Goal: Task Accomplishment & Management: Manage account settings

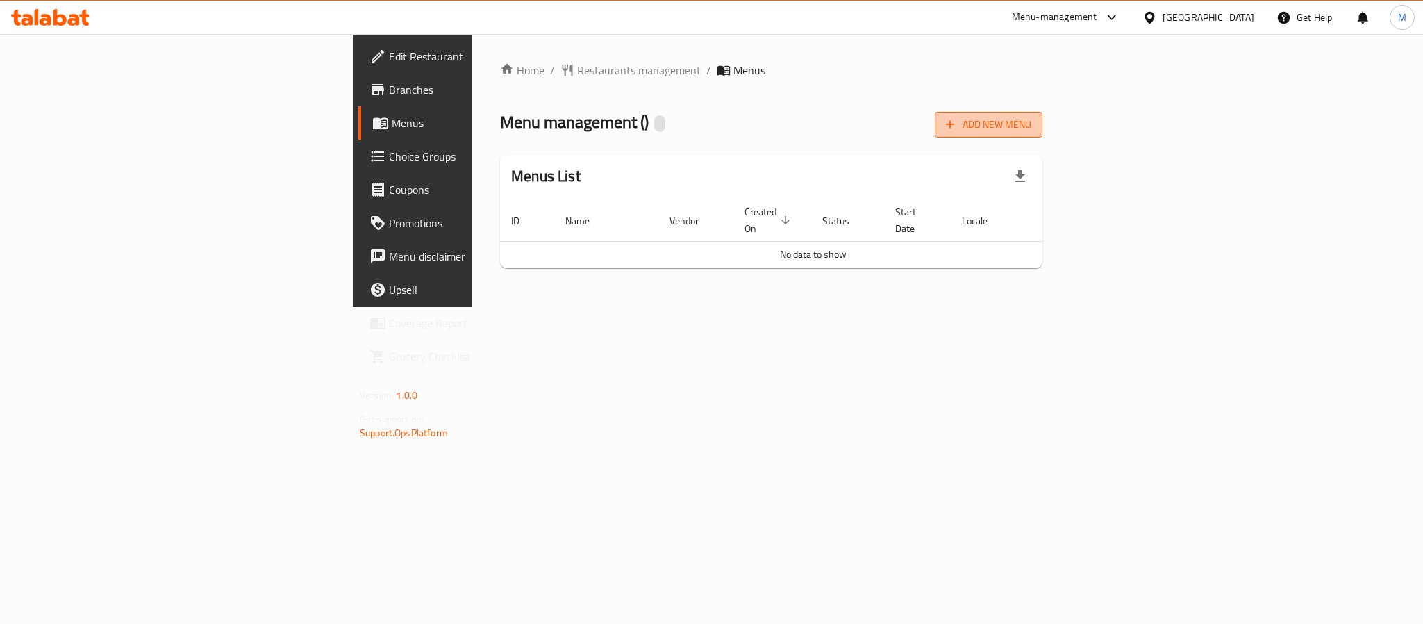
click at [1031, 123] on span "Add New Menu" at bounding box center [988, 124] width 85 height 17
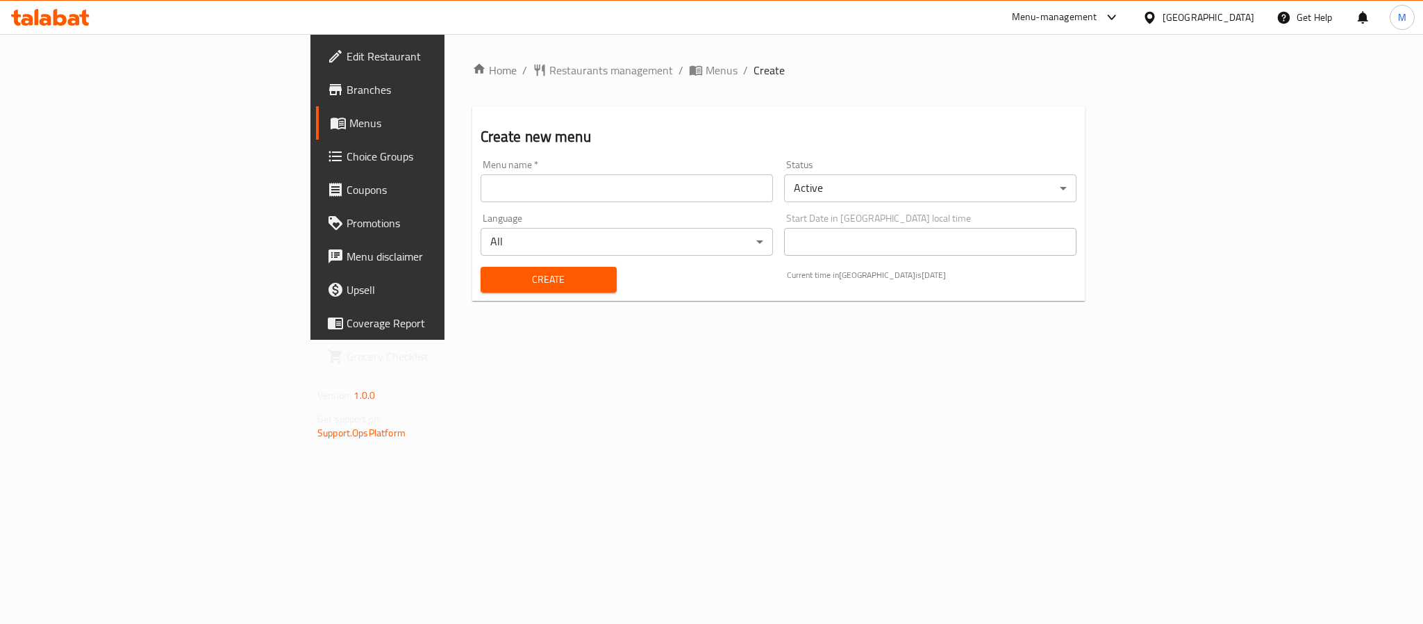
click at [481, 178] on input "text" at bounding box center [627, 188] width 292 height 28
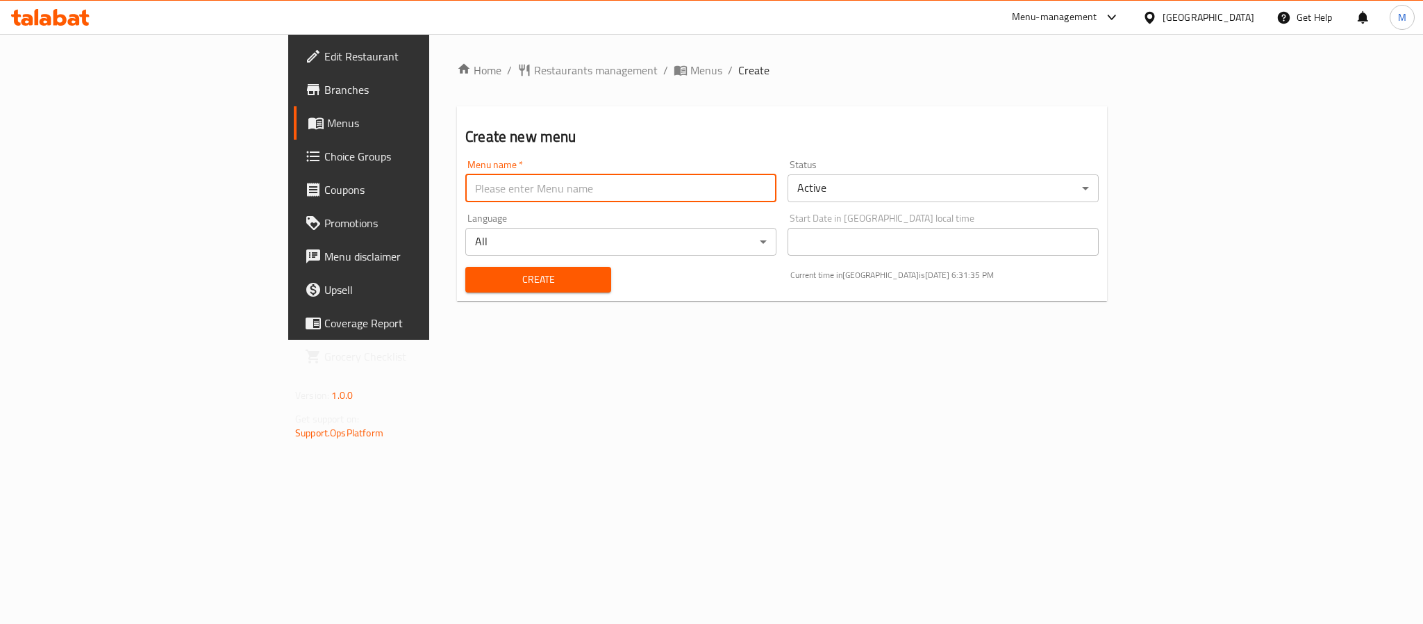
type input "New Menu"
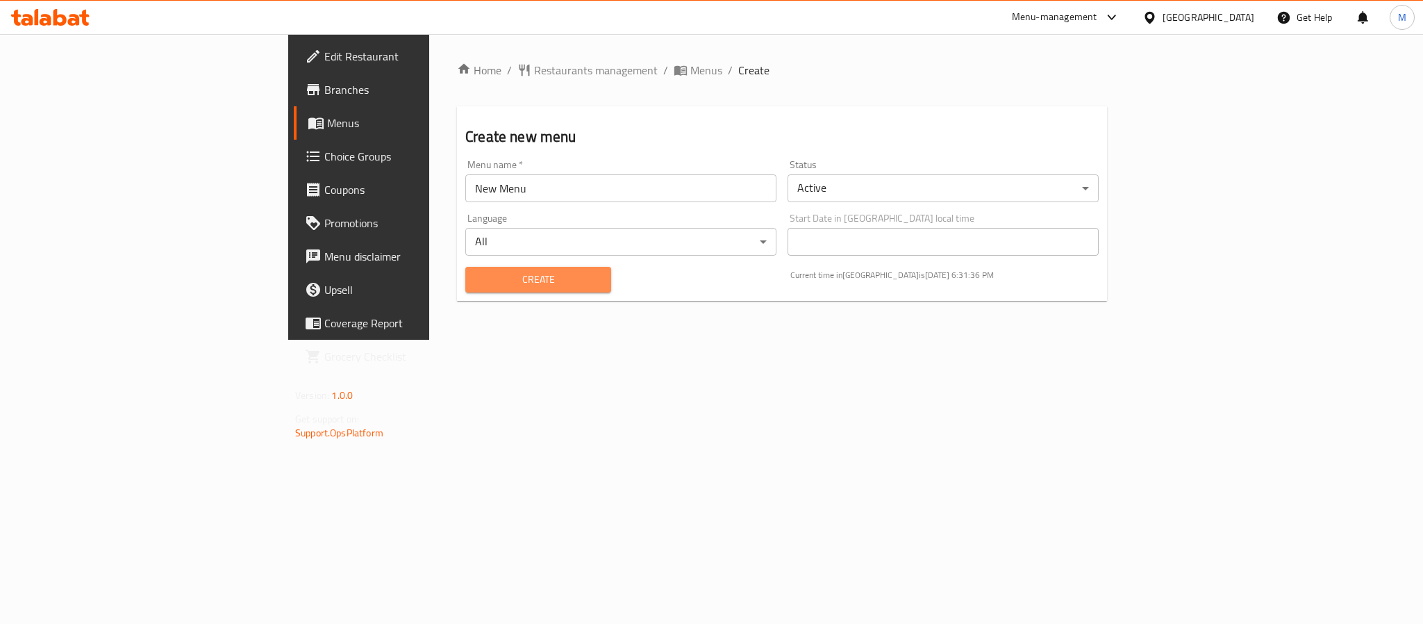
click at [476, 284] on span "Create" at bounding box center [538, 279] width 124 height 17
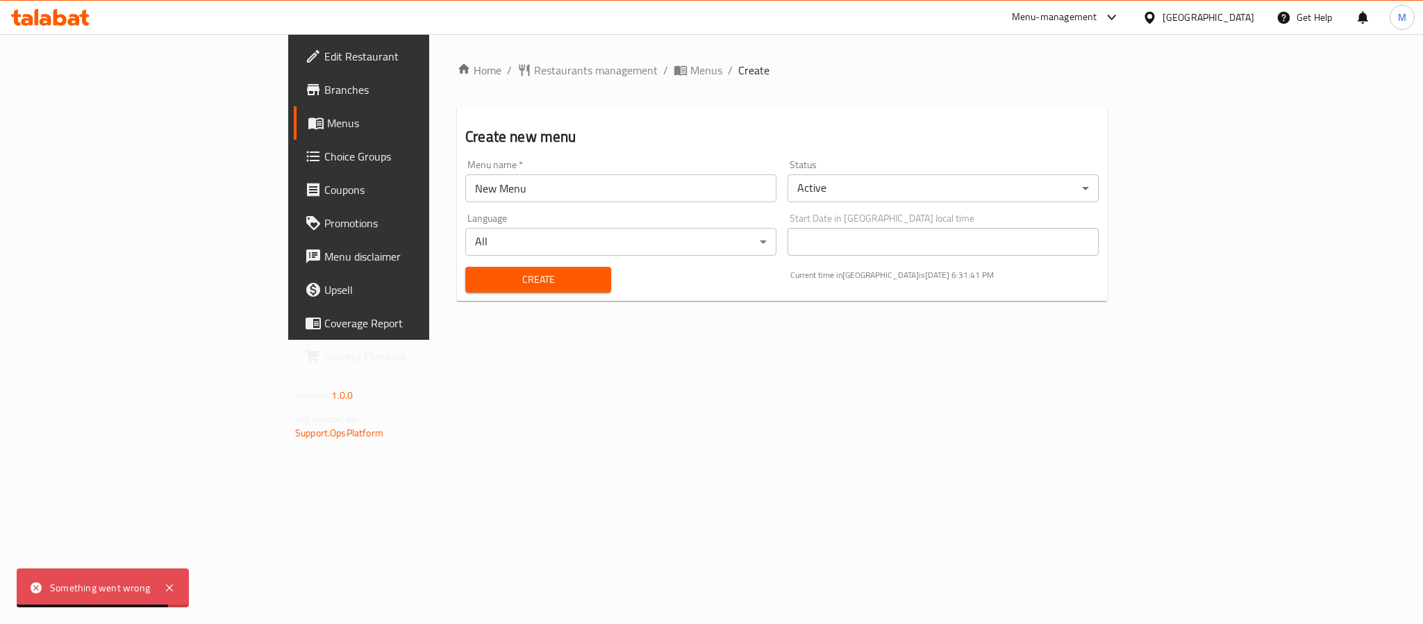
click at [476, 284] on span "Create" at bounding box center [538, 279] width 124 height 17
click at [465, 183] on input "text" at bounding box center [620, 188] width 311 height 28
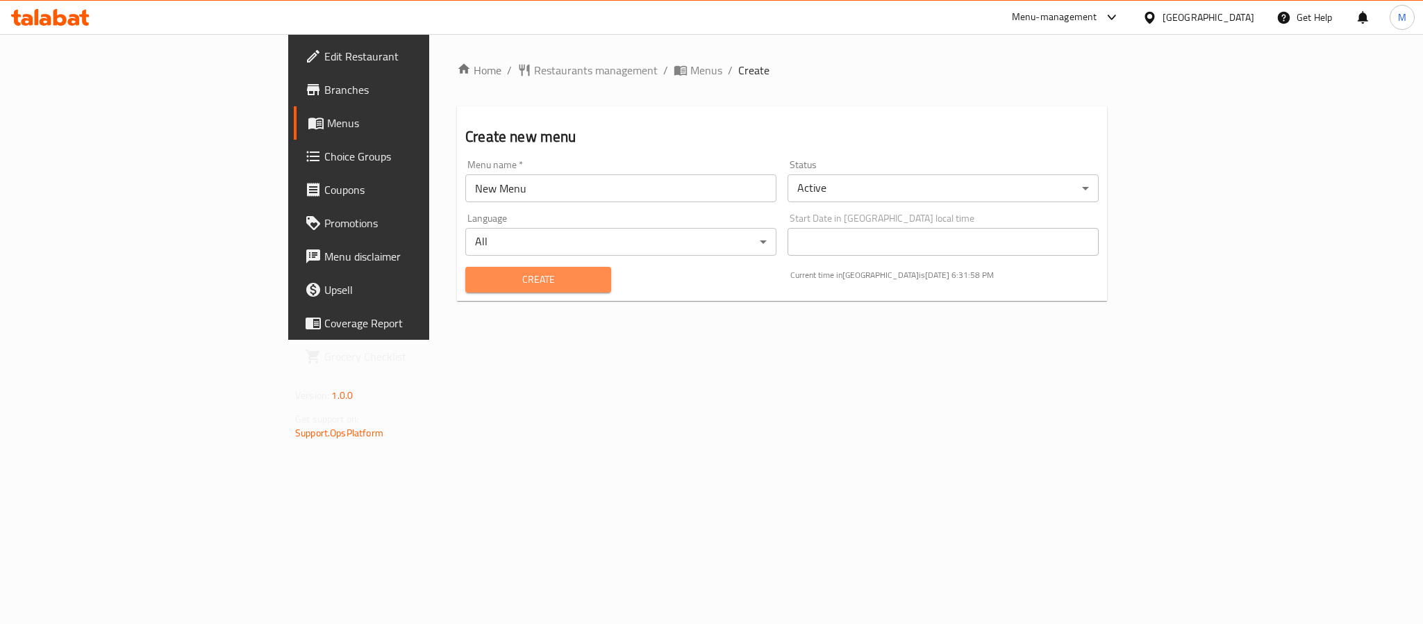
click at [476, 276] on span "Create" at bounding box center [538, 279] width 124 height 17
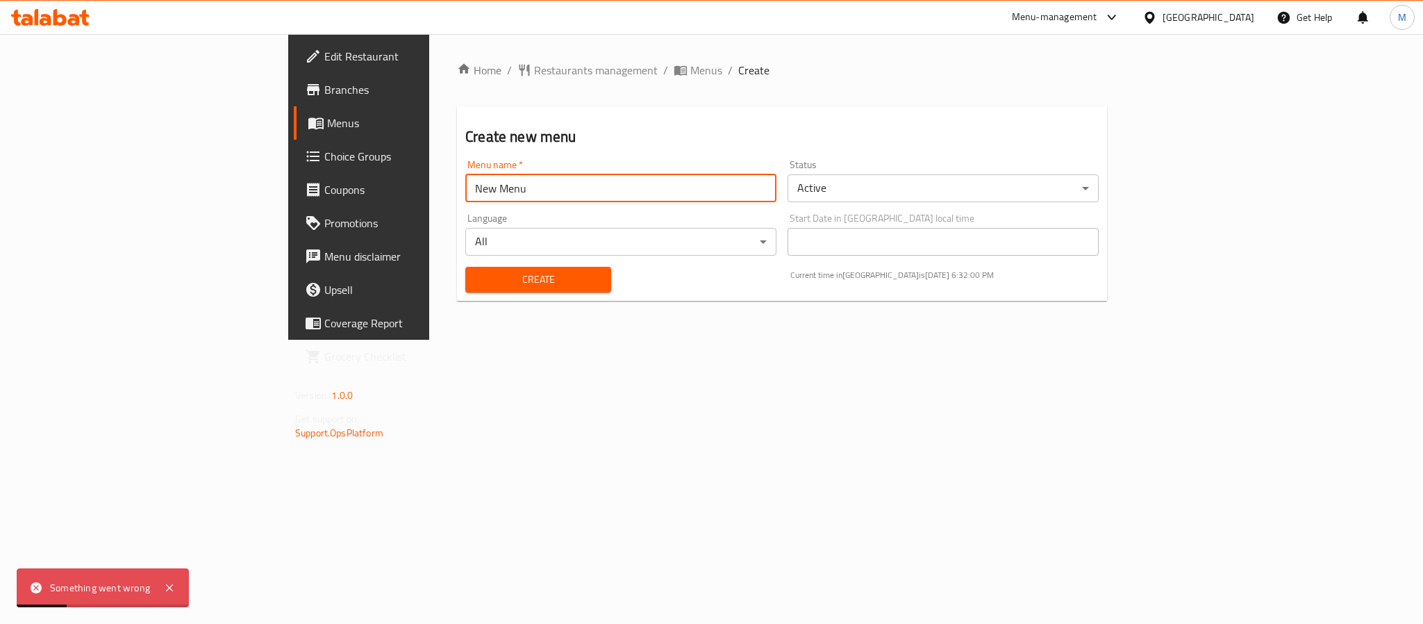
drag, startPoint x: 357, startPoint y: 185, endPoint x: 0, endPoint y: 309, distance: 377.8
click at [288, 309] on div "Edit Restaurant Branches Menus Choice Groups Coupons Promotions Menu disclaimer…" at bounding box center [711, 187] width 847 height 306
type input "ة"
type input "Menu"
click at [500, 340] on div "Home / Restaurants management / Menus / Create Create new menu Menu name   * Me…" at bounding box center [782, 187] width 706 height 306
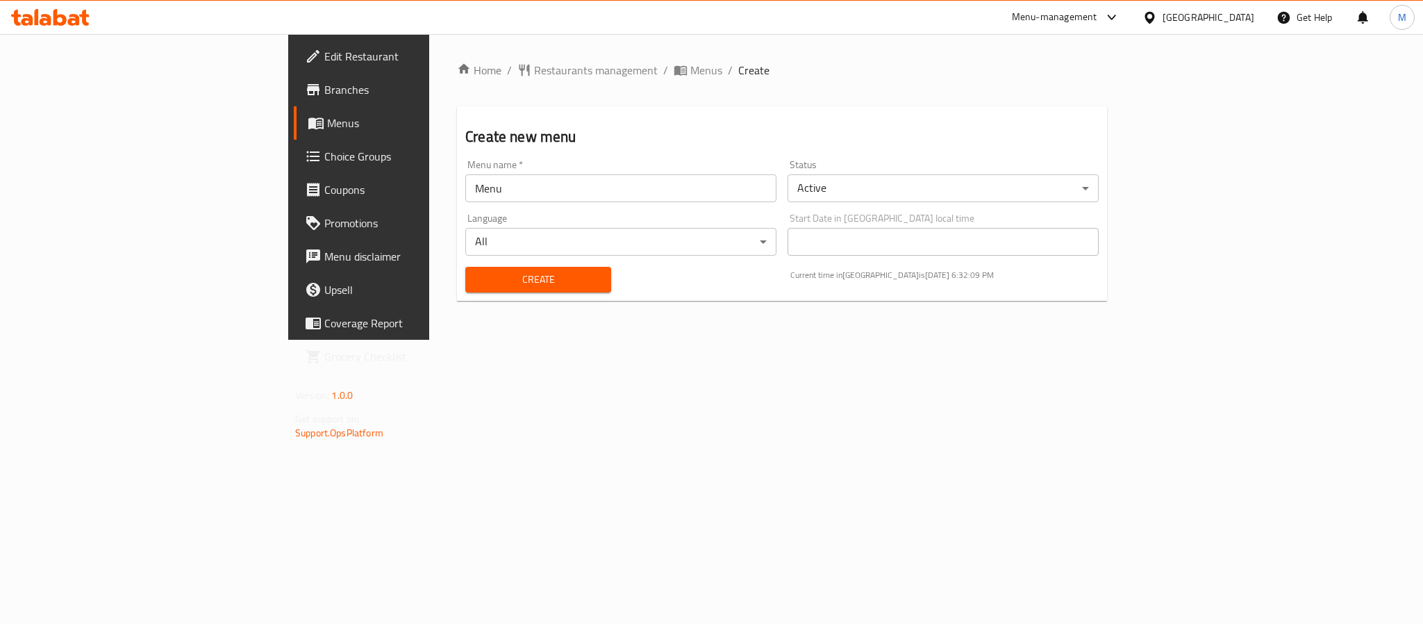
click at [476, 277] on span "Create" at bounding box center [538, 279] width 124 height 17
click at [690, 67] on span "Menus" at bounding box center [706, 70] width 32 height 17
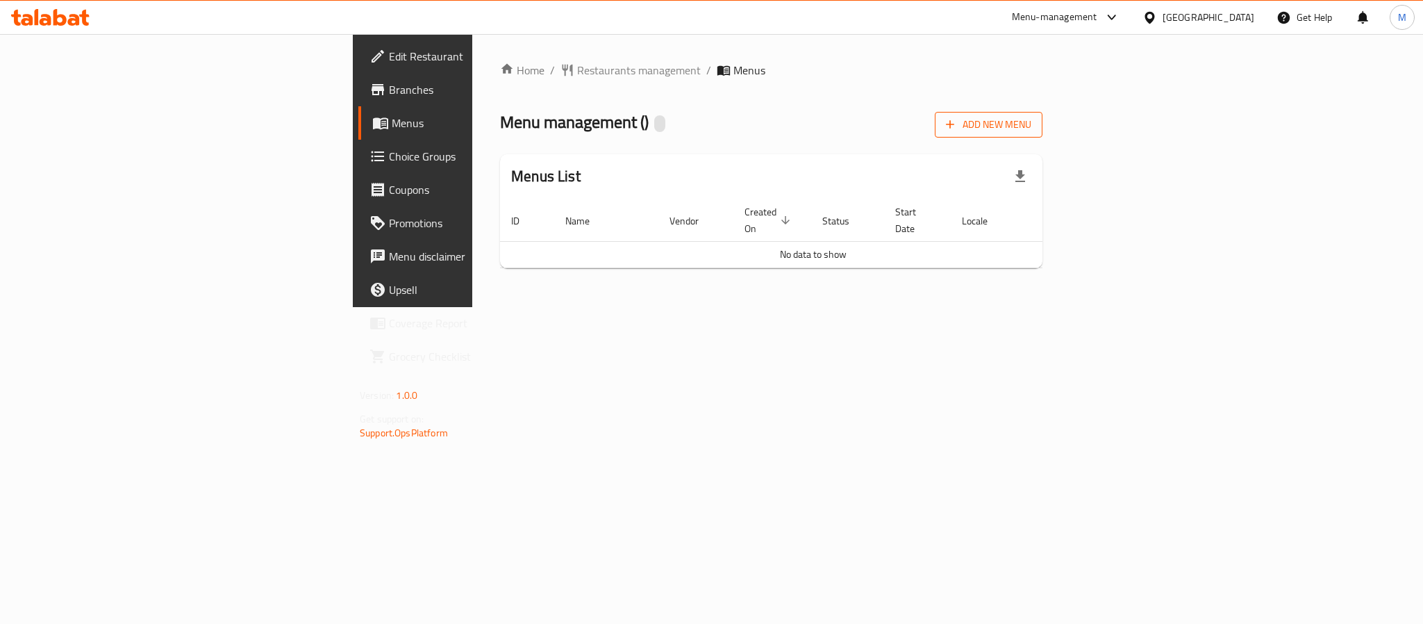
click at [1031, 132] on span "Add New Menu" at bounding box center [988, 124] width 85 height 17
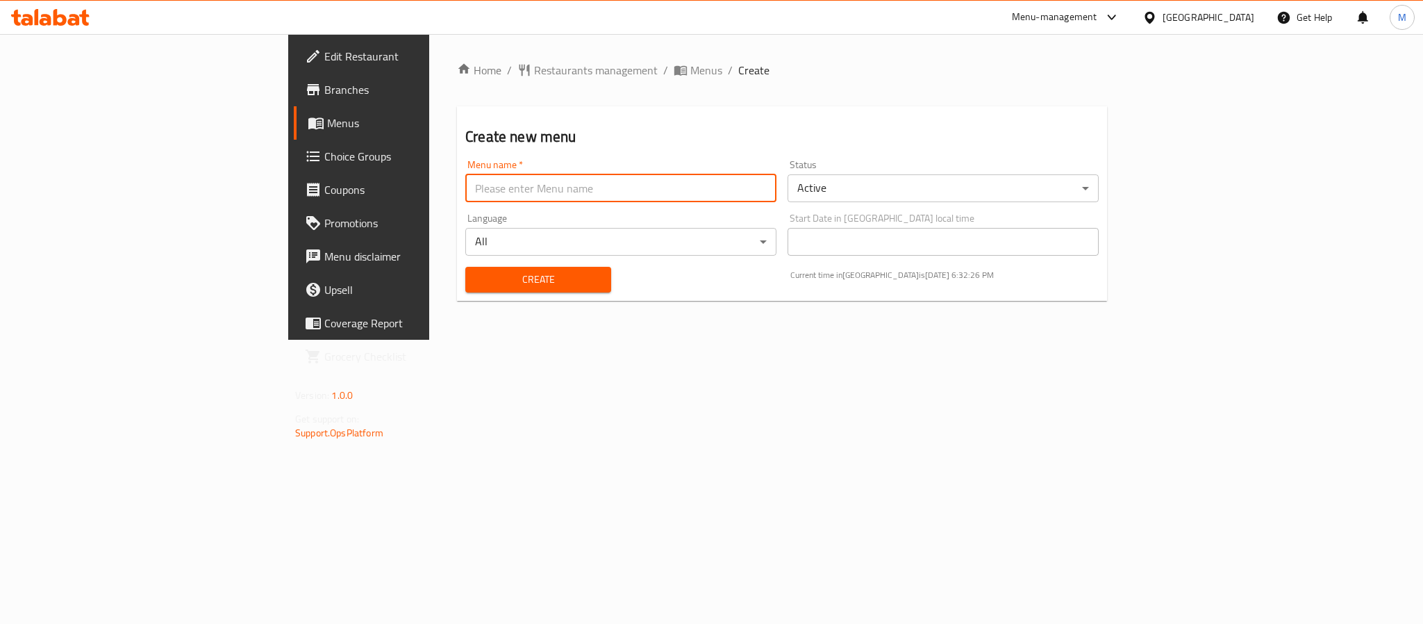
click at [465, 194] on input "text" at bounding box center [620, 188] width 311 height 28
type input "New Menu"
click at [476, 282] on span "Create" at bounding box center [538, 279] width 124 height 17
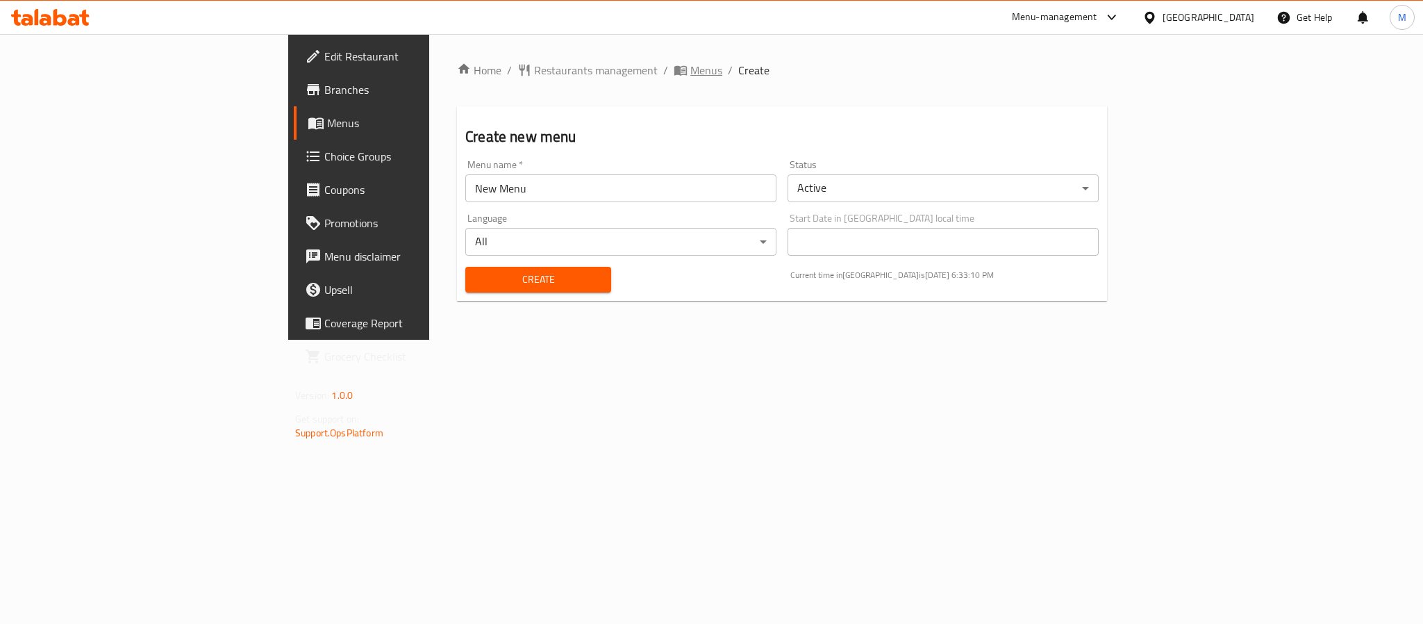
click at [690, 67] on span "Menus" at bounding box center [706, 70] width 32 height 17
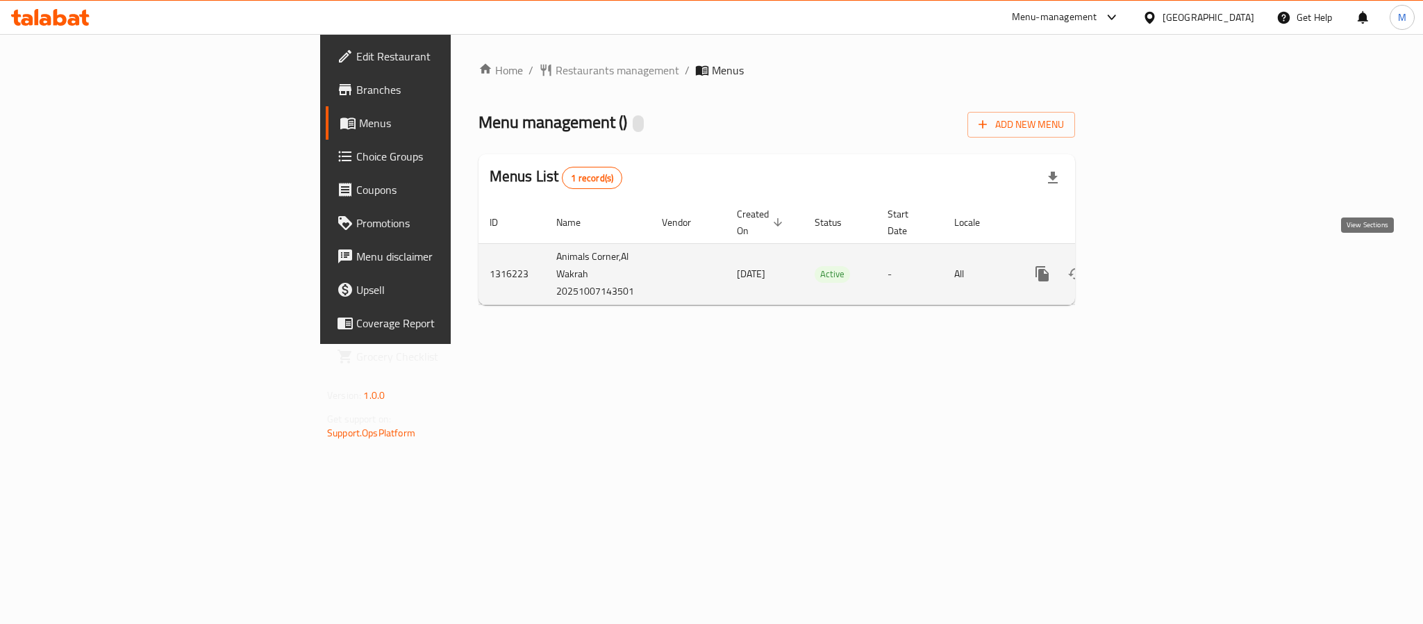
click at [1149, 267] on icon "enhanced table" at bounding box center [1142, 273] width 13 height 13
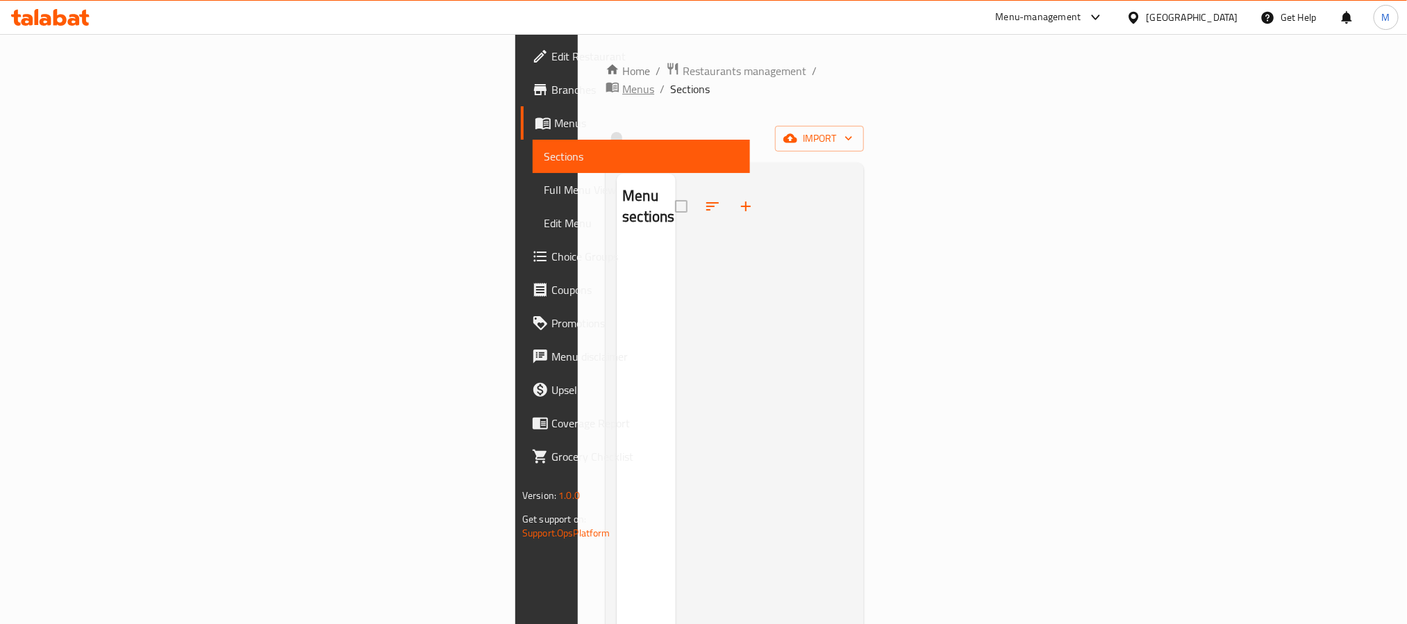
click at [622, 81] on span "Menus" at bounding box center [638, 89] width 32 height 17
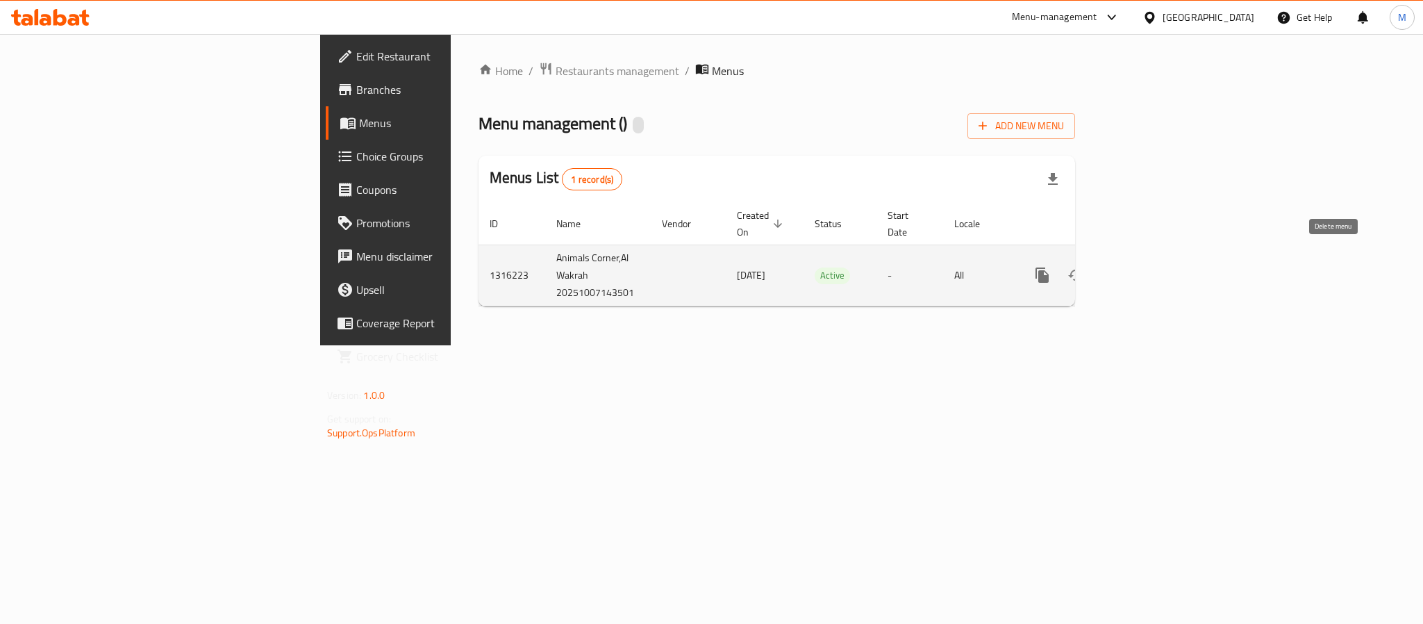
click at [1114, 269] on icon "enhanced table" at bounding box center [1109, 275] width 10 height 13
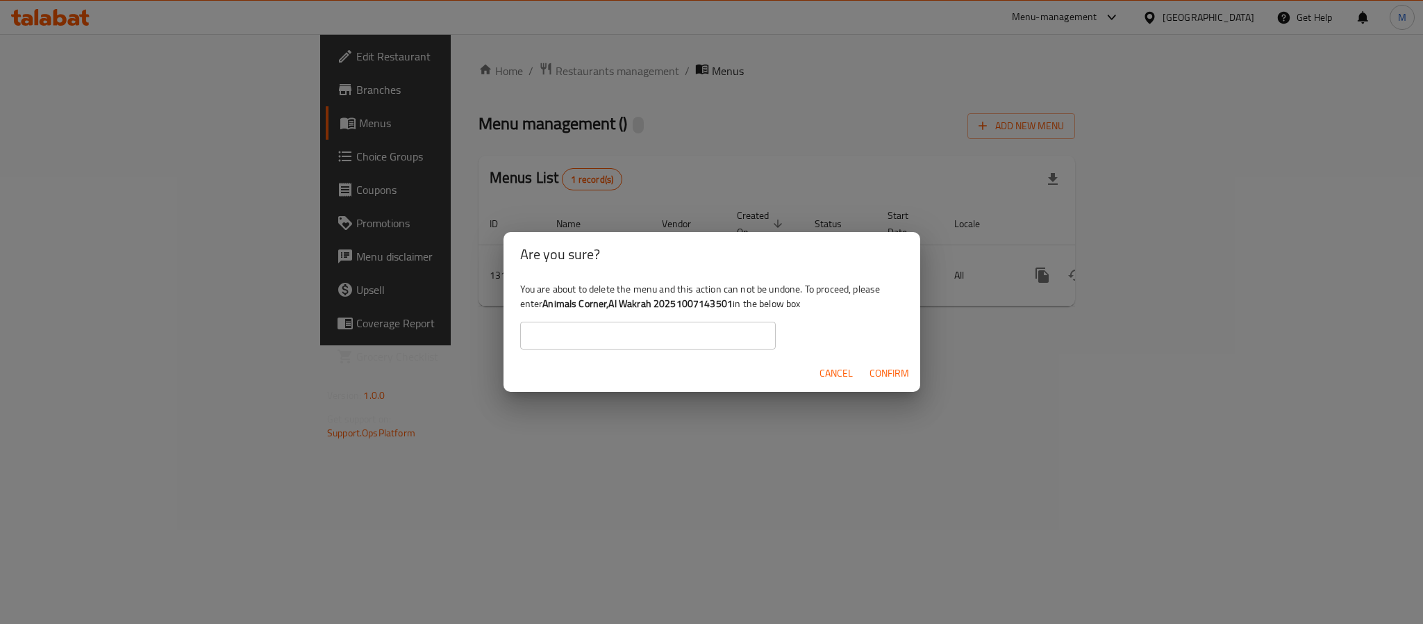
click at [884, 377] on span "Confirm" at bounding box center [889, 373] width 40 height 17
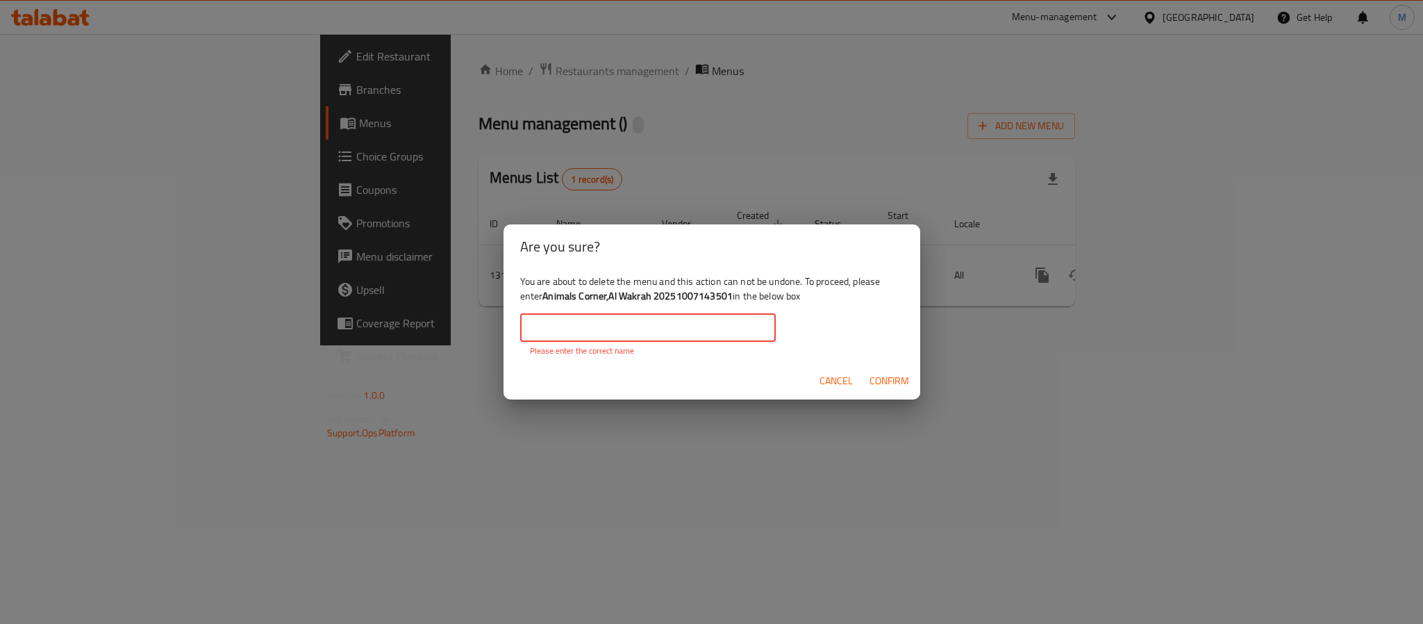
click at [617, 317] on input "text" at bounding box center [648, 328] width 256 height 28
click at [885, 331] on div "You are about to delete the menu and this action can not be undone. To proceed,…" at bounding box center [711, 315] width 417 height 93
click at [833, 377] on span "Cancel" at bounding box center [835, 380] width 33 height 17
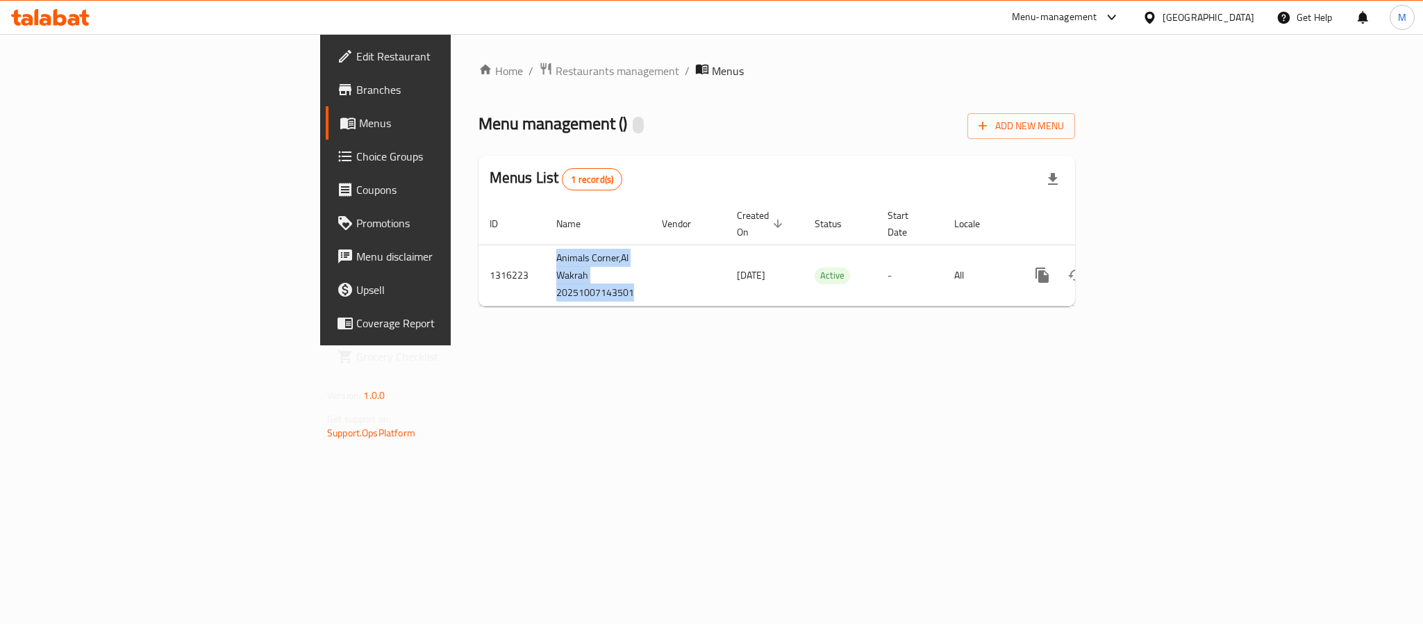
drag, startPoint x: 336, startPoint y: 242, endPoint x: 700, endPoint y: 309, distance: 370.1
click at [478, 282] on tr "1316223 Animals Corner,Al Wakrah 20251007143501 07/10/2025 Active - All" at bounding box center [824, 274] width 692 height 61
copy td "Animals Corner,Al Wakrah 20251007143501"
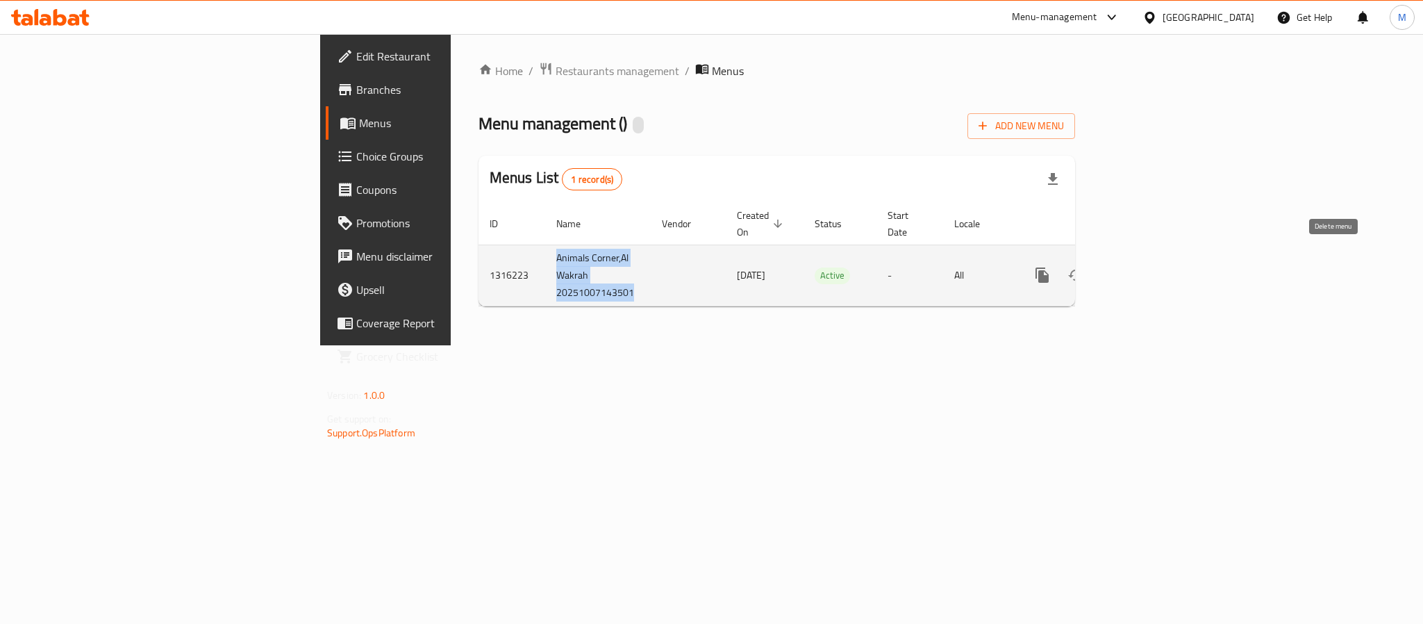
click at [1114, 269] on icon "enhanced table" at bounding box center [1109, 275] width 10 height 13
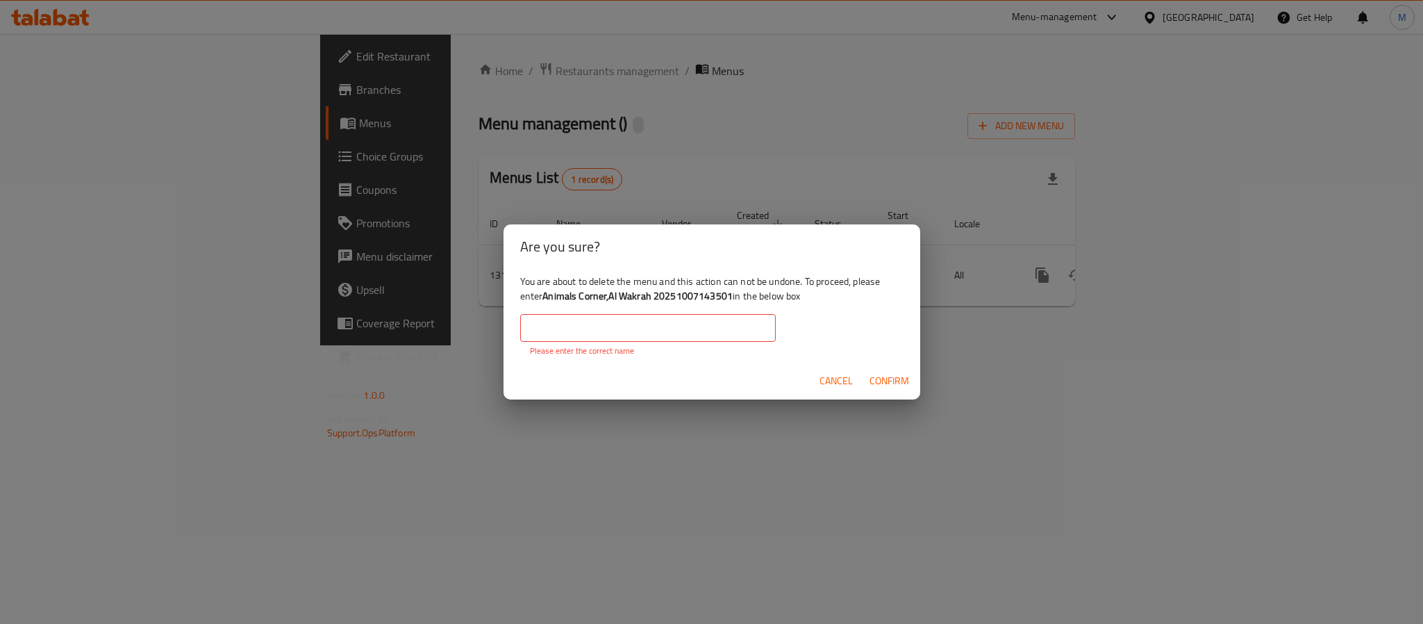
click at [629, 335] on input "text" at bounding box center [648, 328] width 256 height 28
paste input "Animals Corner,Al Wakrah 20251007143501"
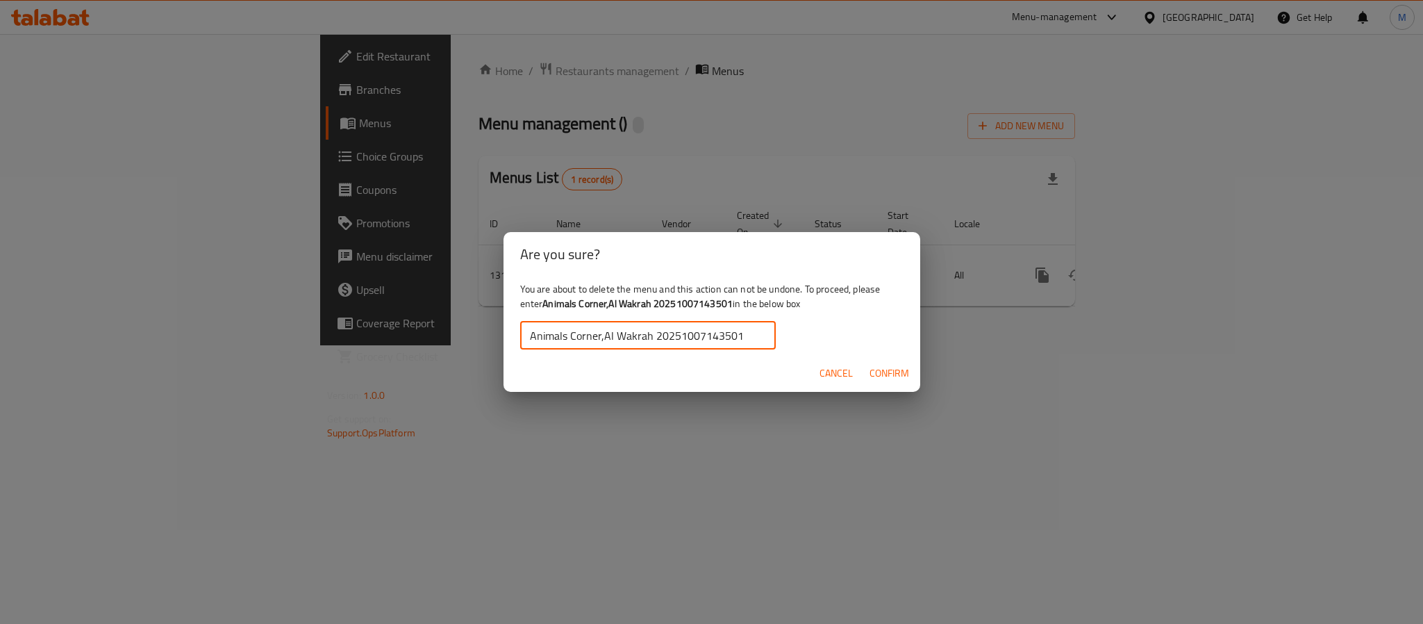
type input "Animals Corner,Al Wakrah 20251007143501"
click at [892, 379] on span "Confirm" at bounding box center [889, 373] width 40 height 17
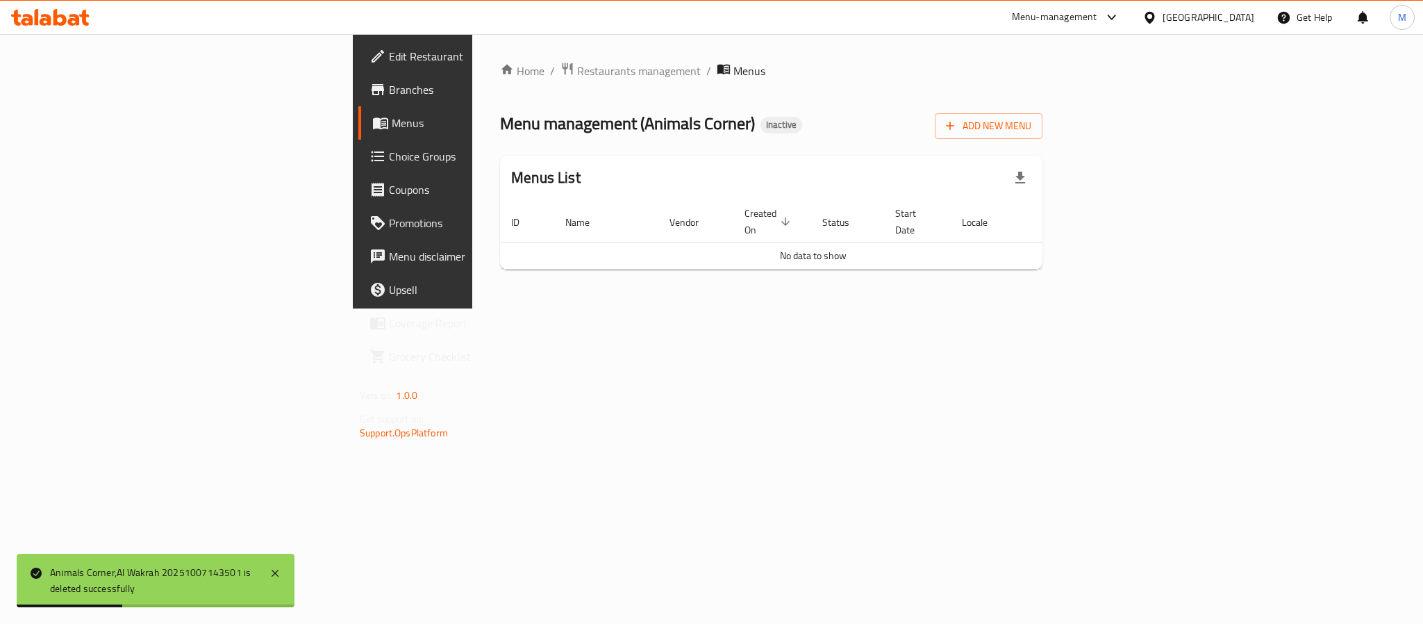
click at [1042, 99] on div "Home / Restaurants management / Menus Menu management ( Animals Corner ) Inacti…" at bounding box center [771, 171] width 542 height 219
click at [1031, 119] on span "Add New Menu" at bounding box center [988, 125] width 85 height 17
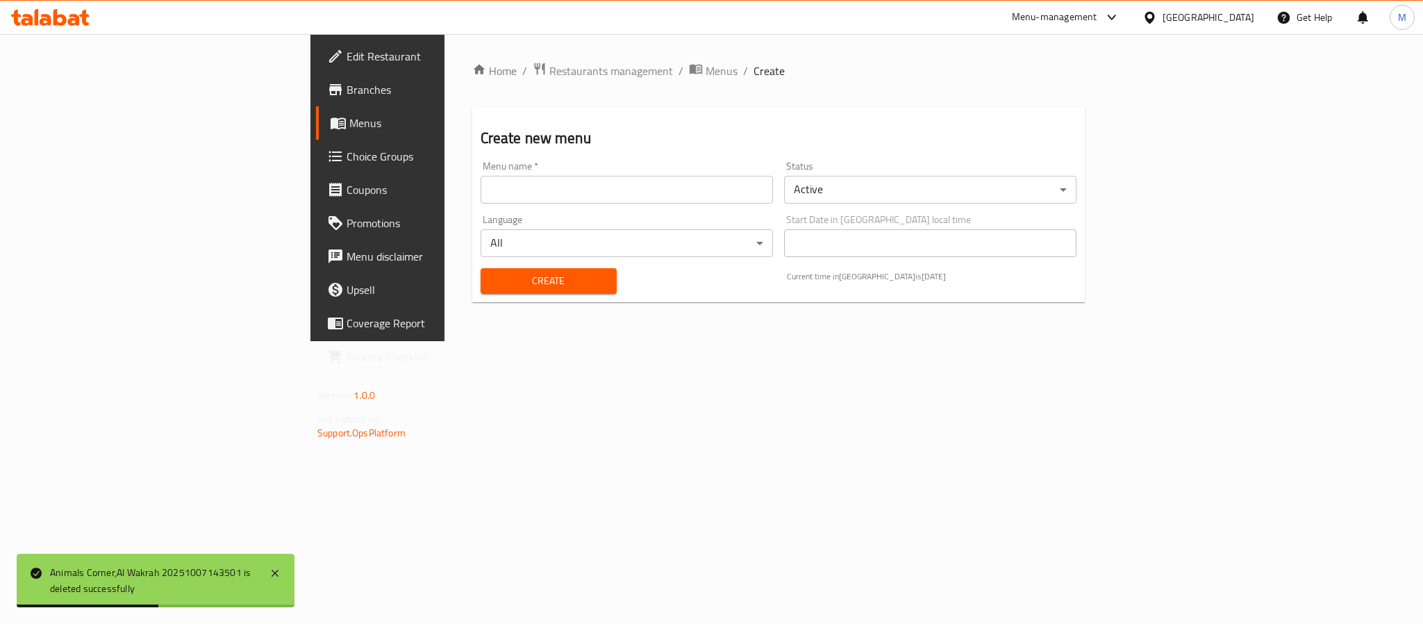
click at [481, 194] on input "text" at bounding box center [627, 190] width 292 height 28
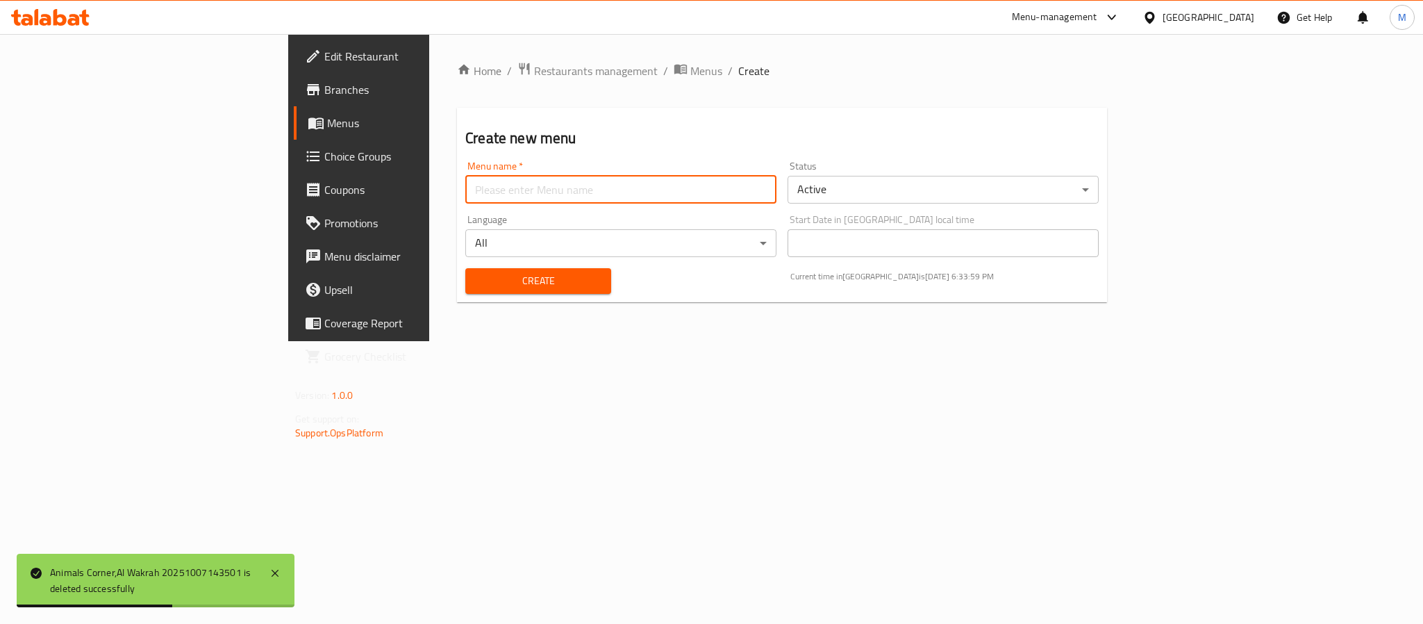
type input "New Menu"
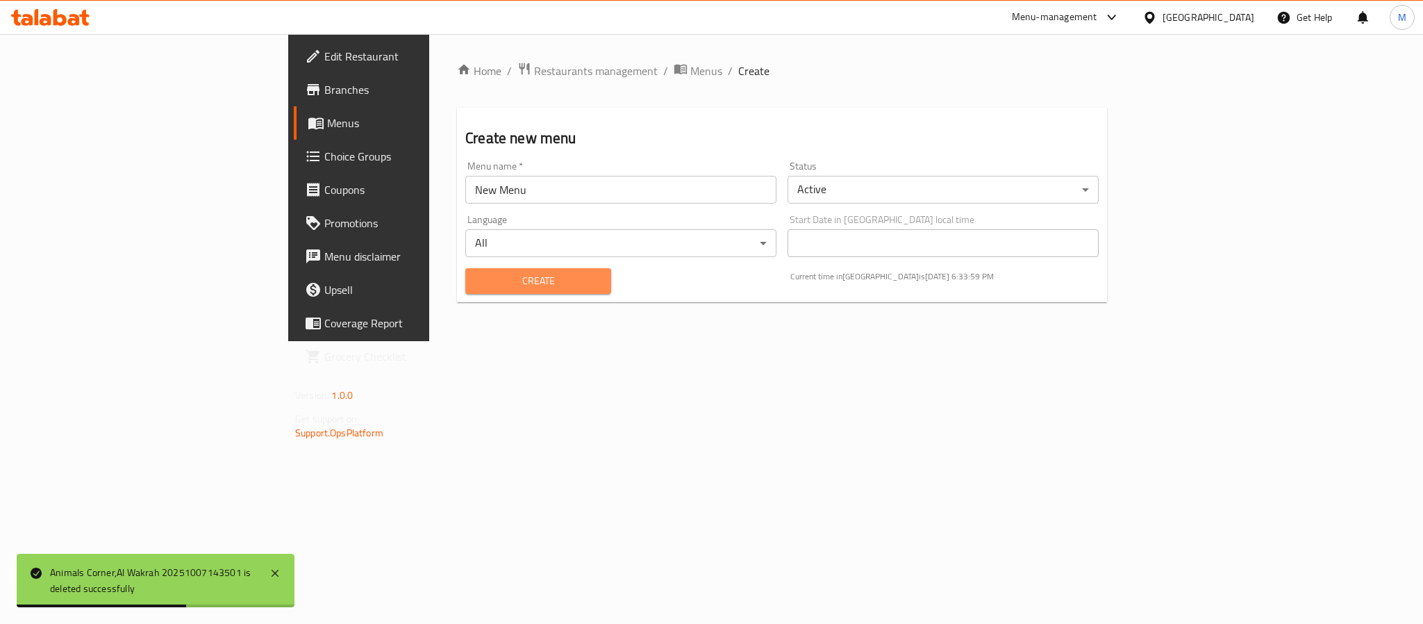
click at [476, 288] on span "Create" at bounding box center [538, 280] width 124 height 17
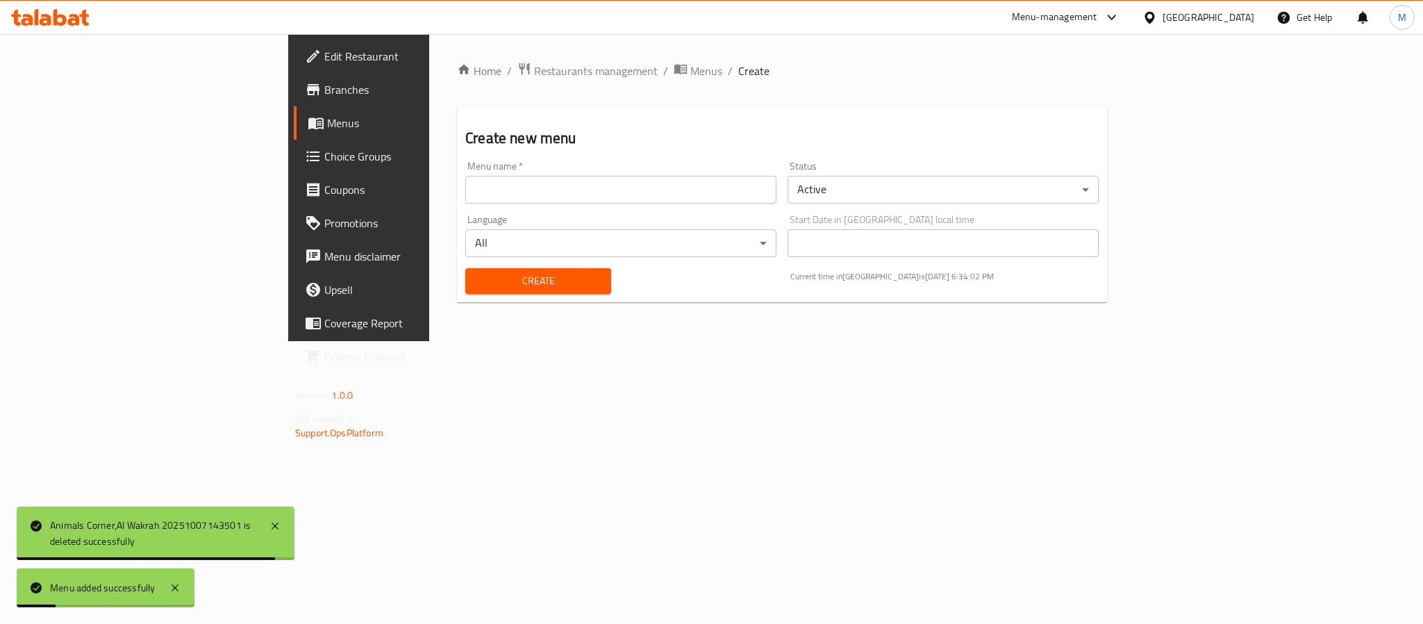
drag, startPoint x: 515, startPoint y: 72, endPoint x: 534, endPoint y: 105, distance: 38.2
click at [690, 73] on span "Menus" at bounding box center [706, 71] width 32 height 17
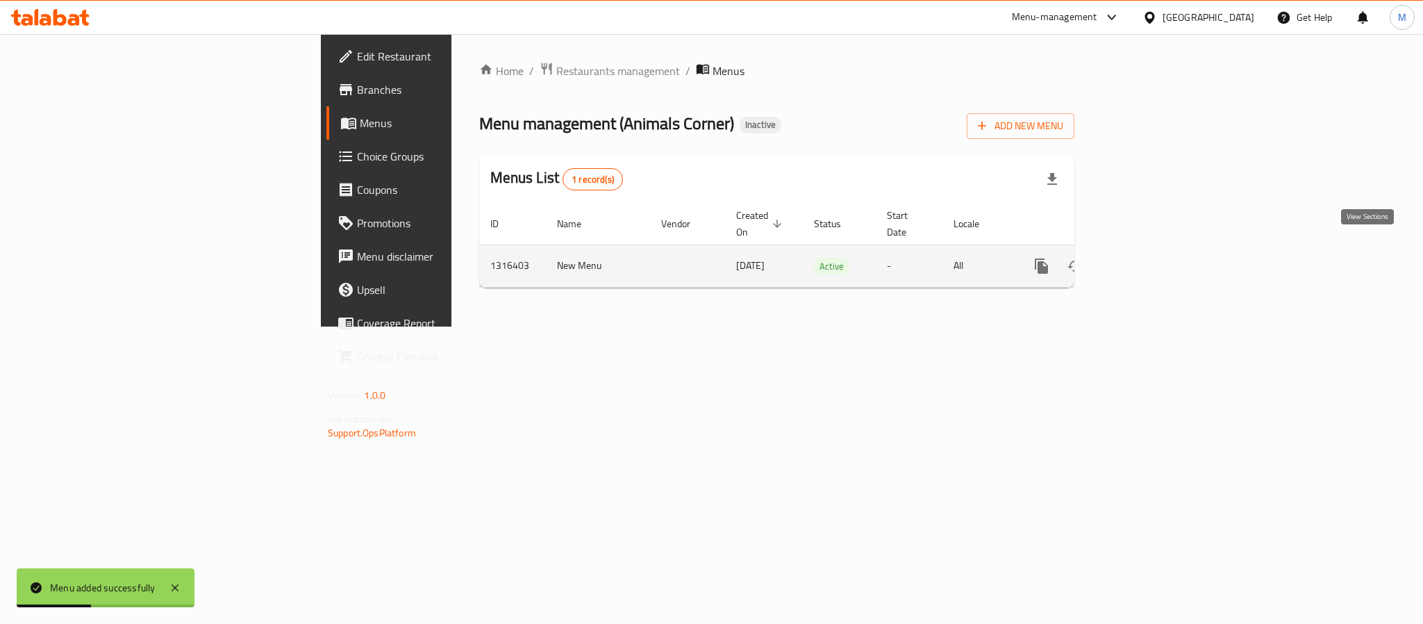
click at [1150, 258] on icon "enhanced table" at bounding box center [1141, 266] width 17 height 17
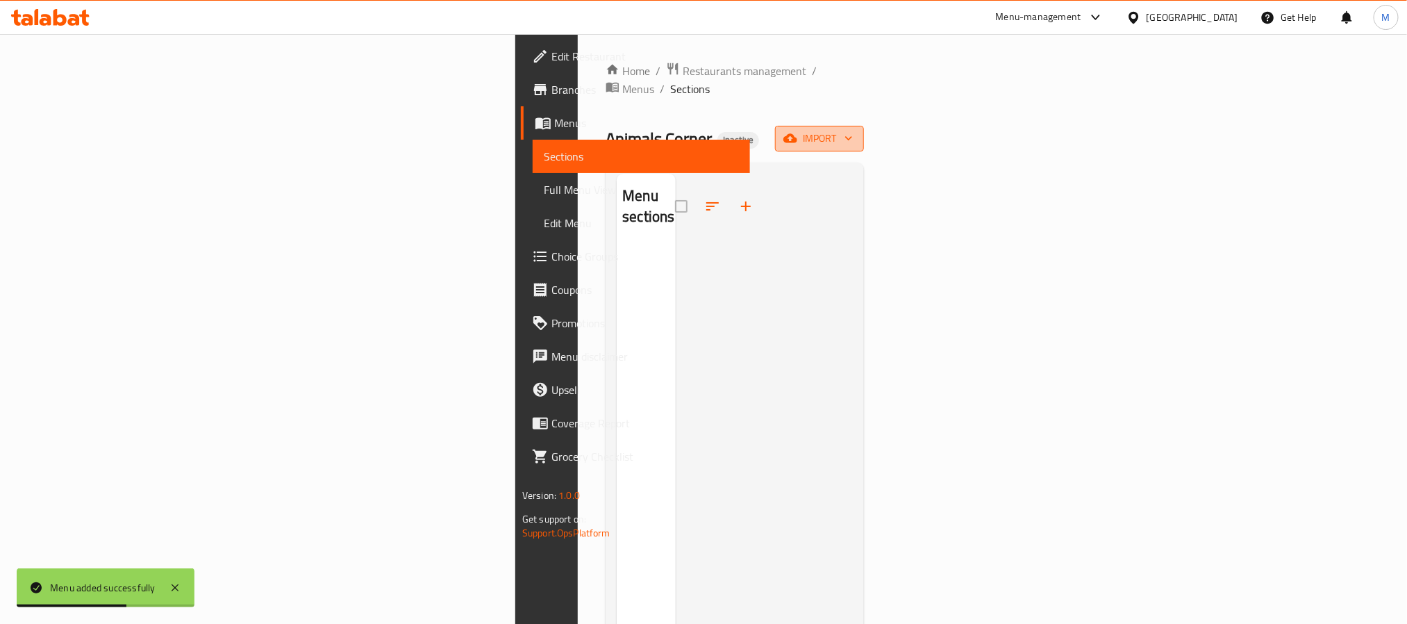
click at [853, 130] on span "import" at bounding box center [819, 138] width 67 height 17
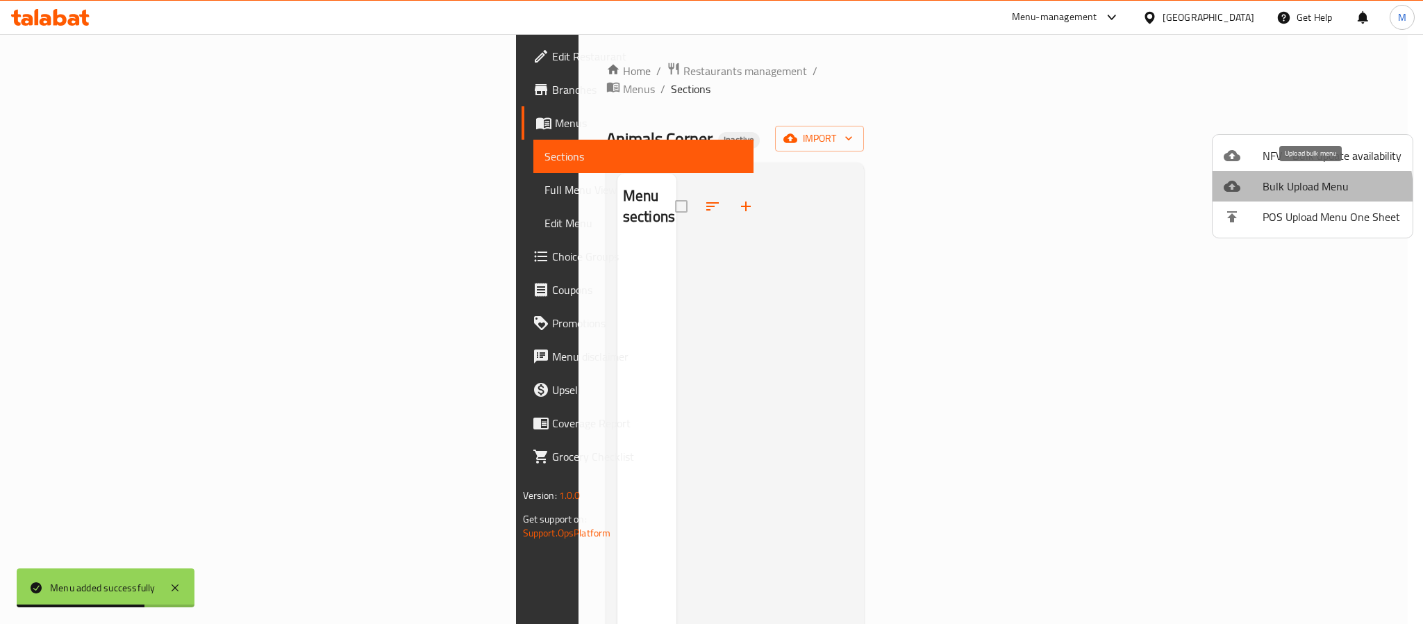
click at [1295, 194] on span "Bulk Upload Menu" at bounding box center [1332, 186] width 139 height 17
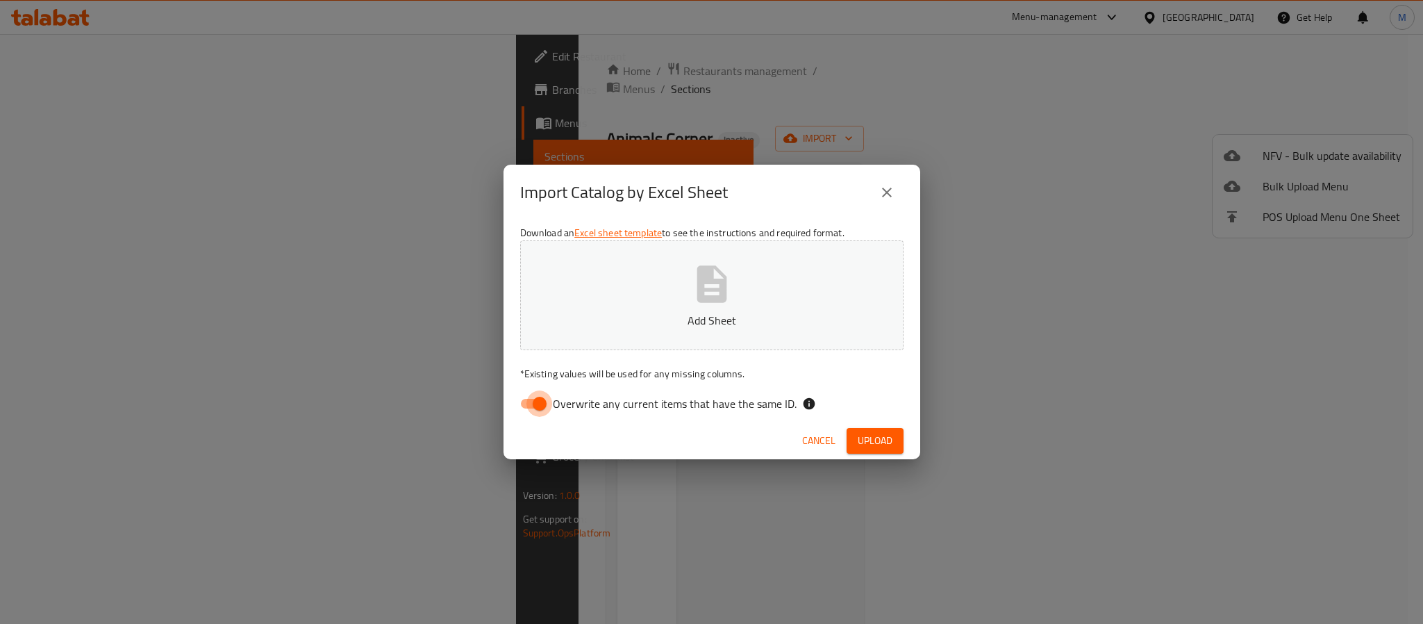
click at [525, 404] on input "Overwrite any current items that have the same ID." at bounding box center [539, 403] width 79 height 26
checkbox input "false"
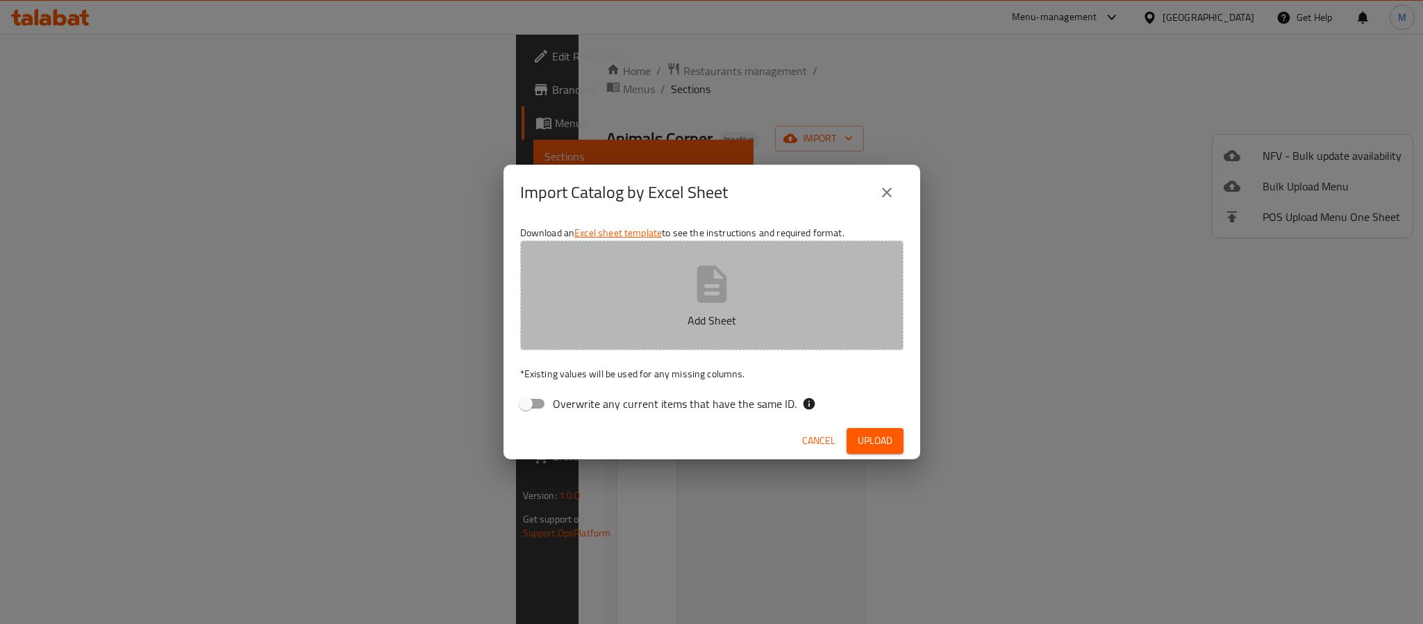
click at [694, 285] on icon "button" at bounding box center [712, 284] width 44 height 44
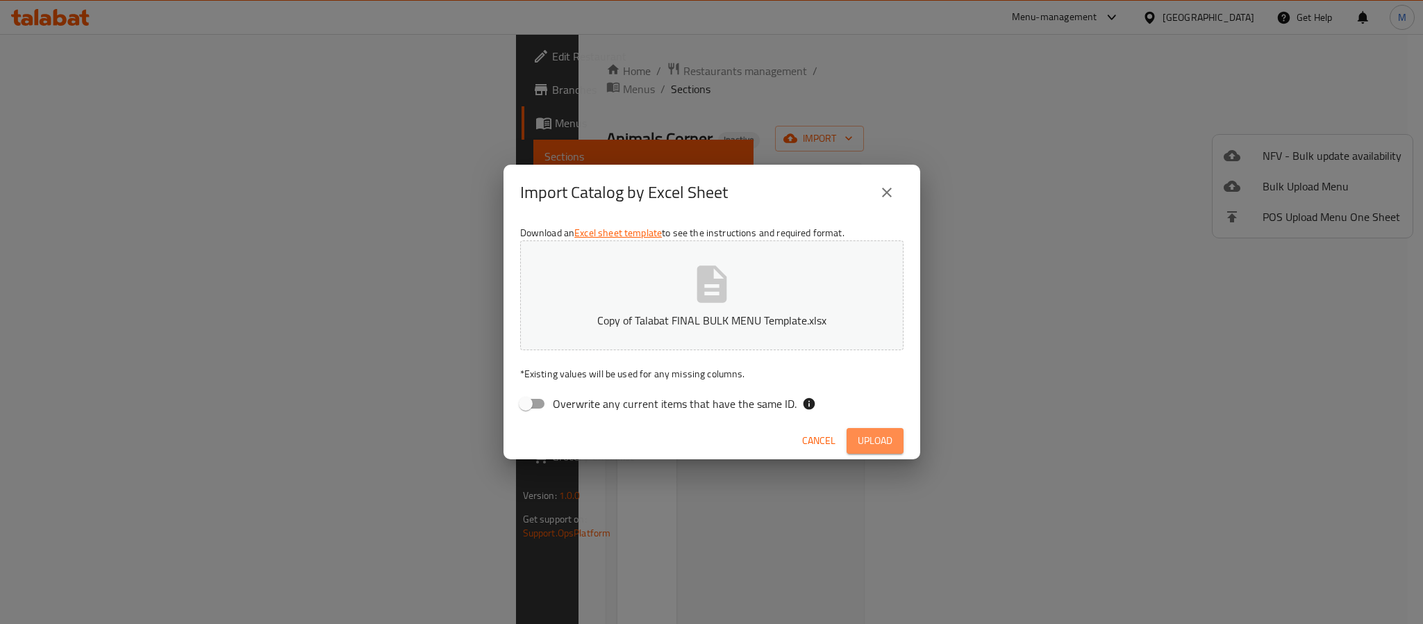
click at [869, 452] on button "Upload" at bounding box center [875, 441] width 57 height 26
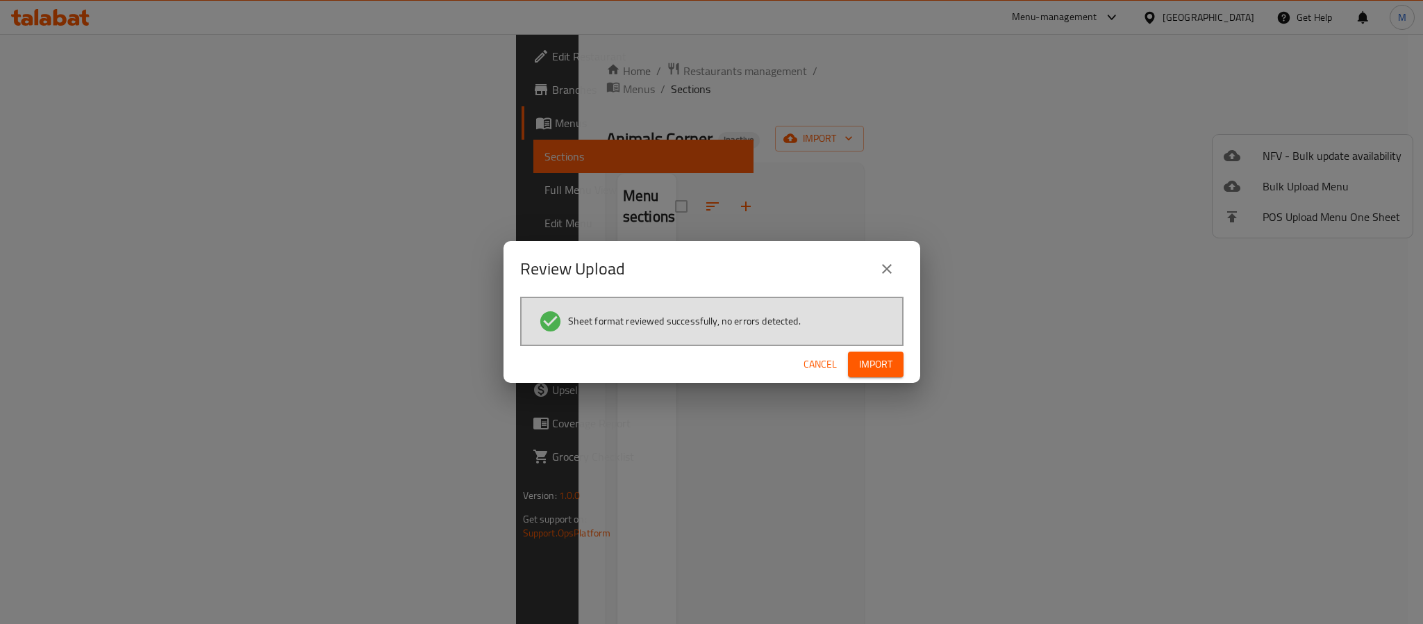
click at [884, 363] on span "Import" at bounding box center [875, 364] width 33 height 17
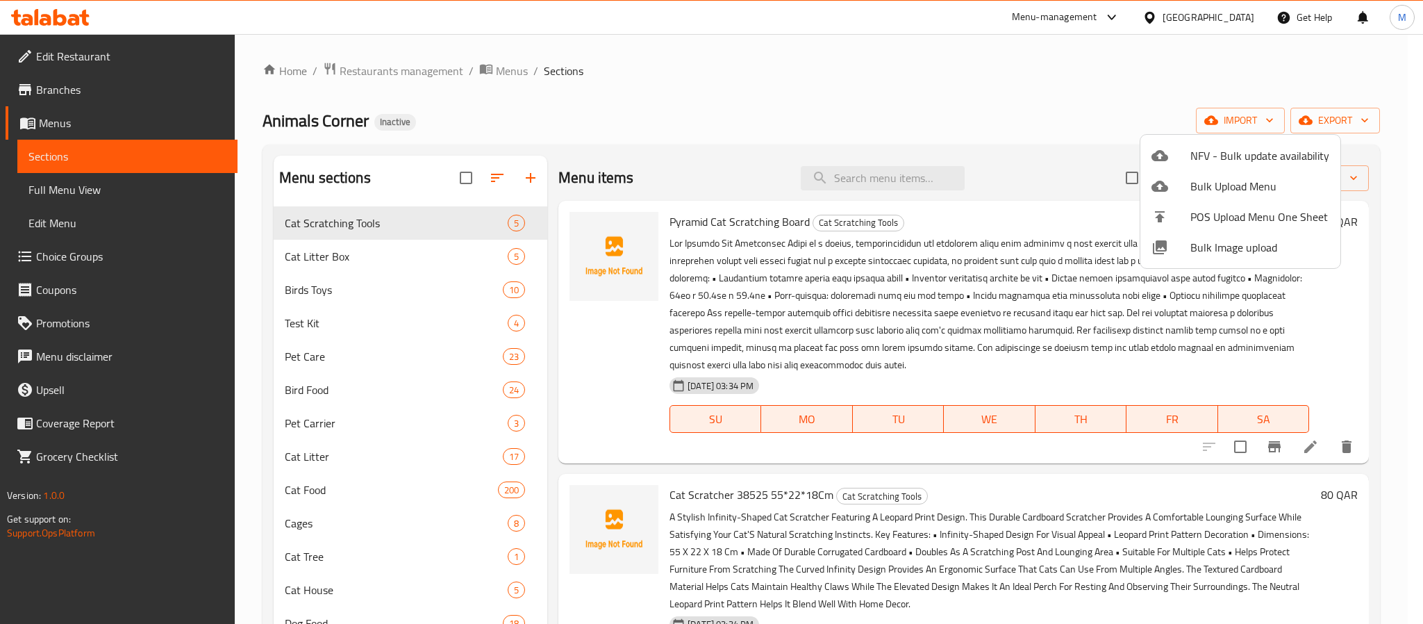
click at [79, 192] on div at bounding box center [711, 312] width 1423 height 624
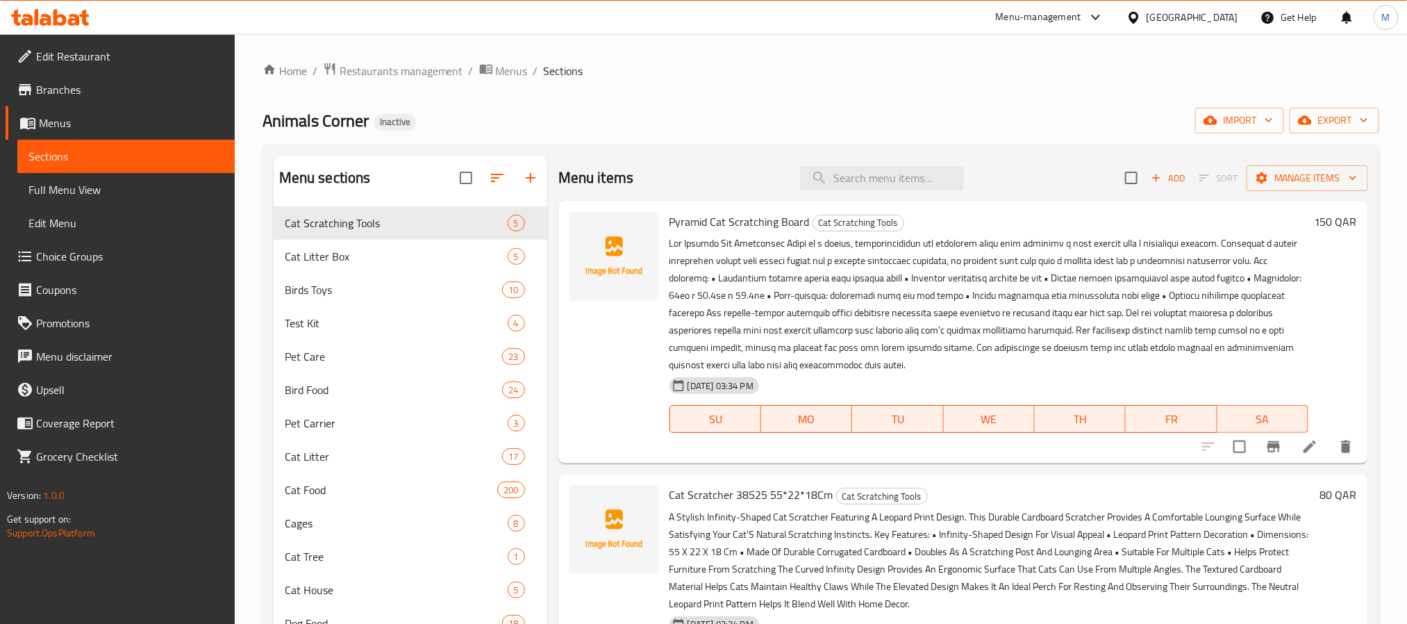
drag, startPoint x: 88, startPoint y: 194, endPoint x: 167, endPoint y: 213, distance: 82.0
click at [88, 194] on span "Full Menu View" at bounding box center [125, 189] width 195 height 17
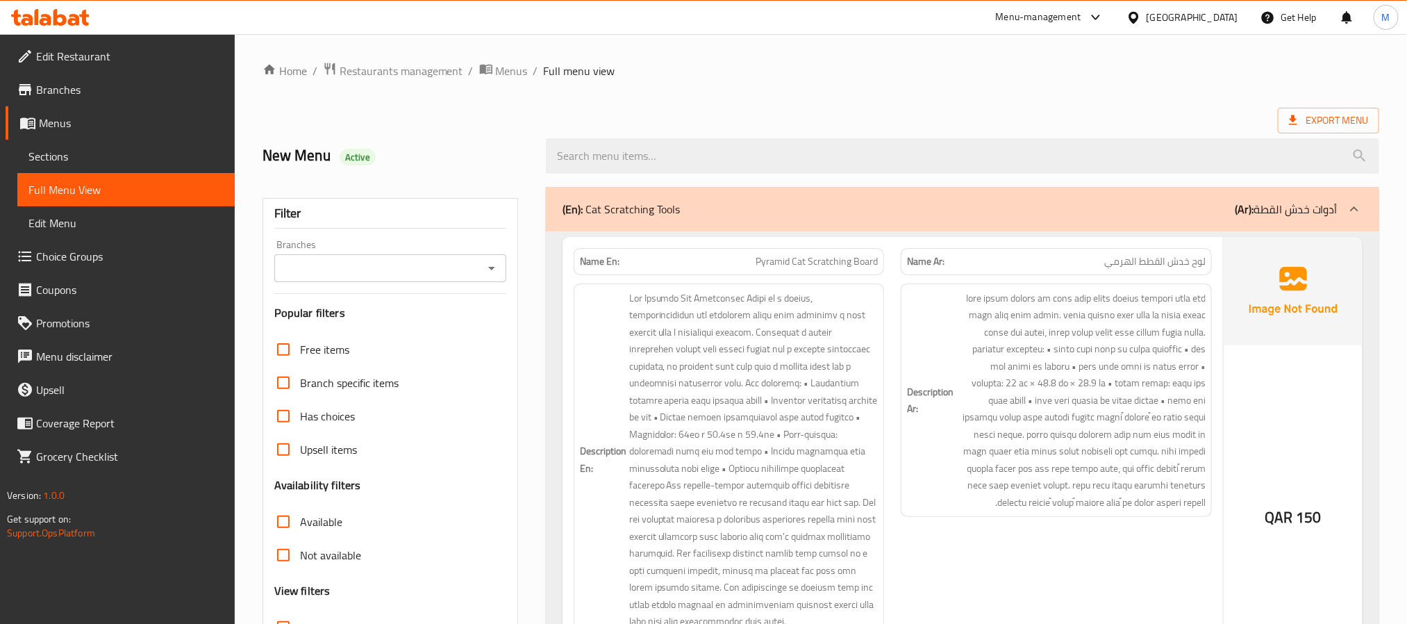
click at [367, 269] on input "Branches" at bounding box center [378, 267] width 201 height 19
click at [369, 333] on span "Animals Corner, Al Wakrah" at bounding box center [348, 328] width 126 height 17
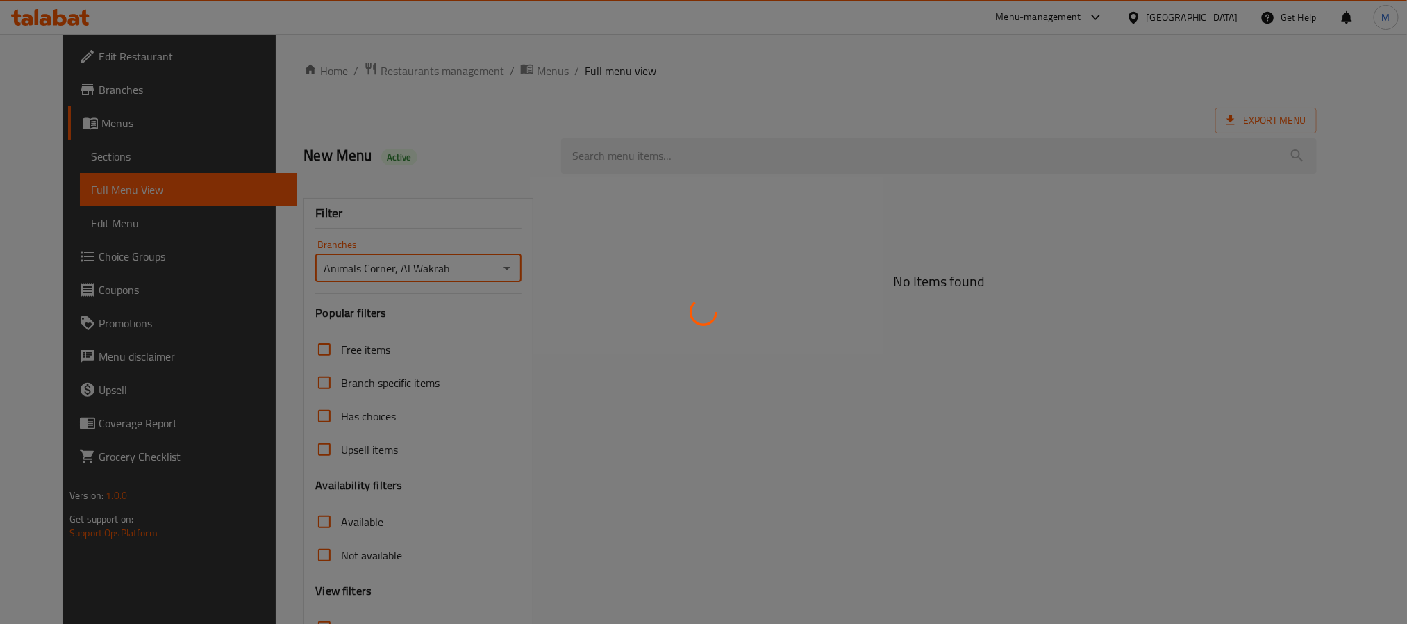
type input "Animals Corner, Al Wakrah"
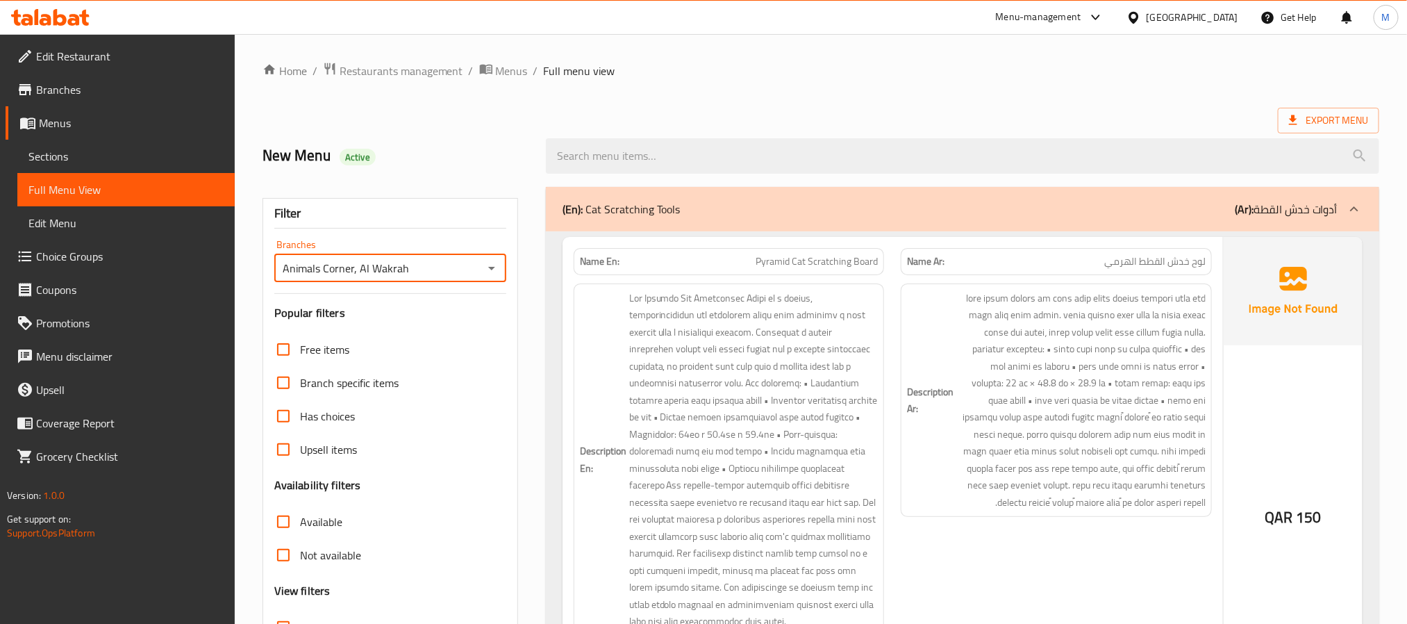
scroll to position [417, 0]
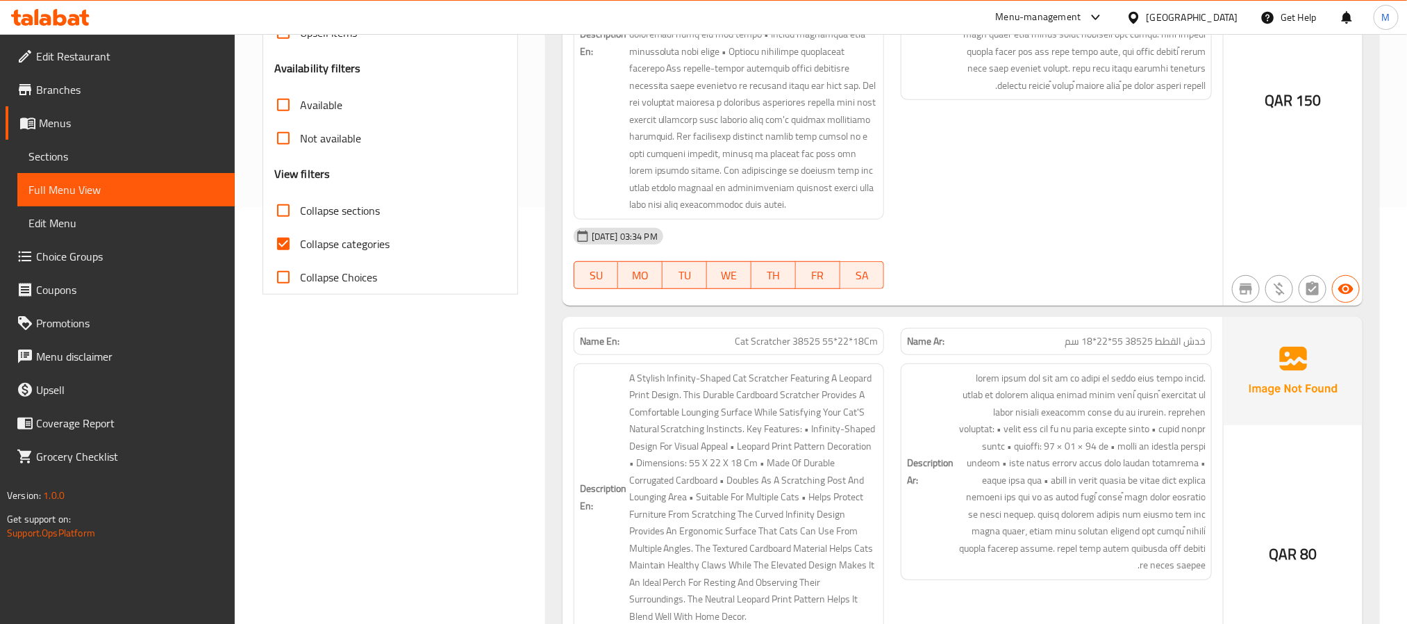
click at [279, 244] on input "Collapse categories" at bounding box center [283, 243] width 33 height 33
checkbox input "false"
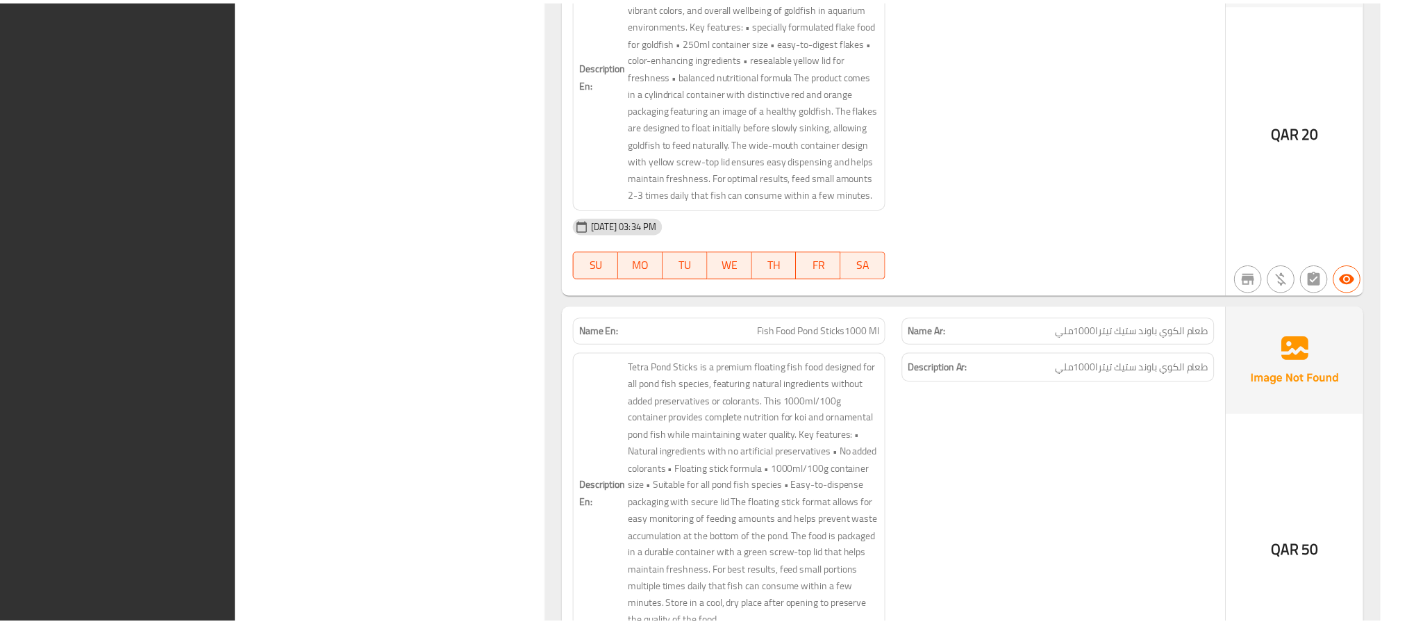
scroll to position [181536, 0]
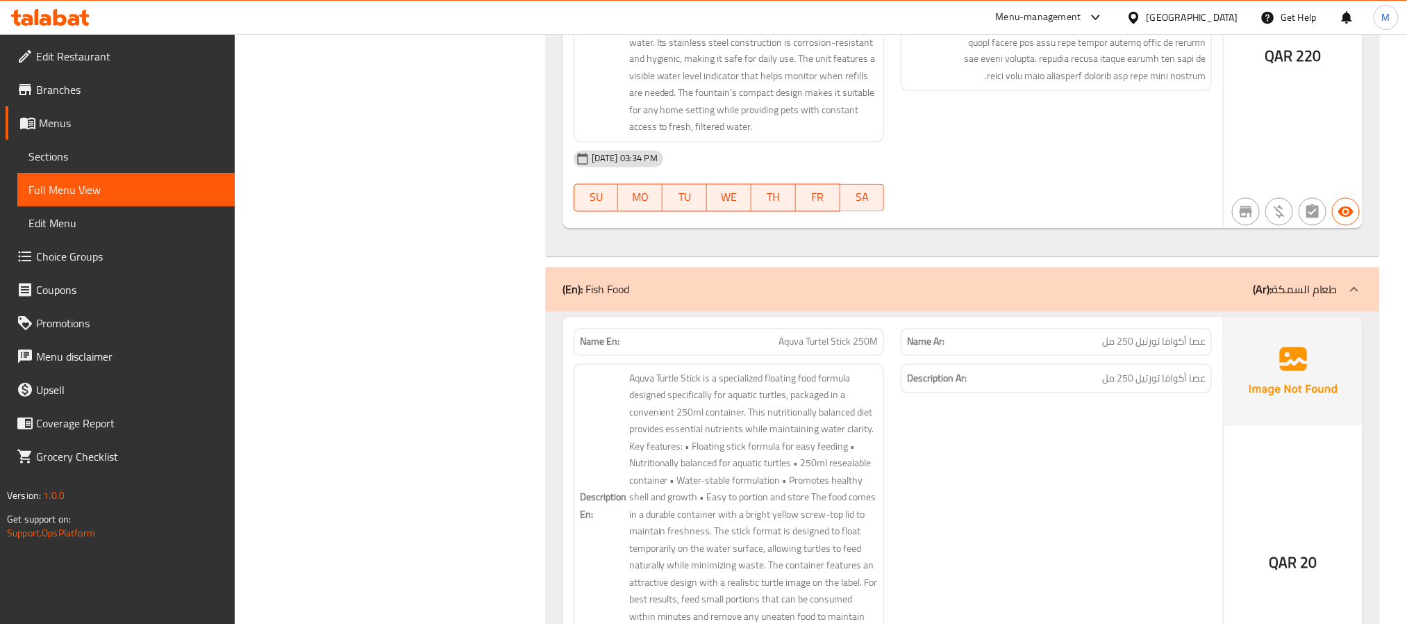
click at [84, 158] on span "Sections" at bounding box center [125, 156] width 195 height 17
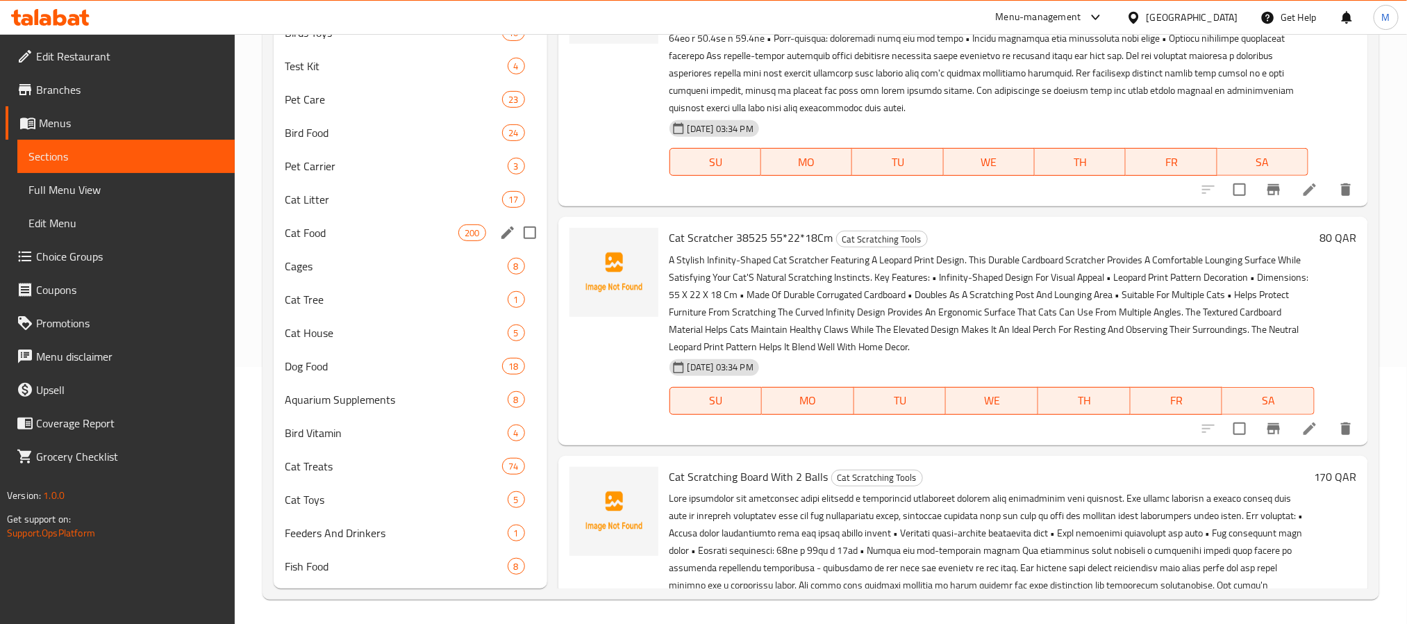
scroll to position [260, 0]
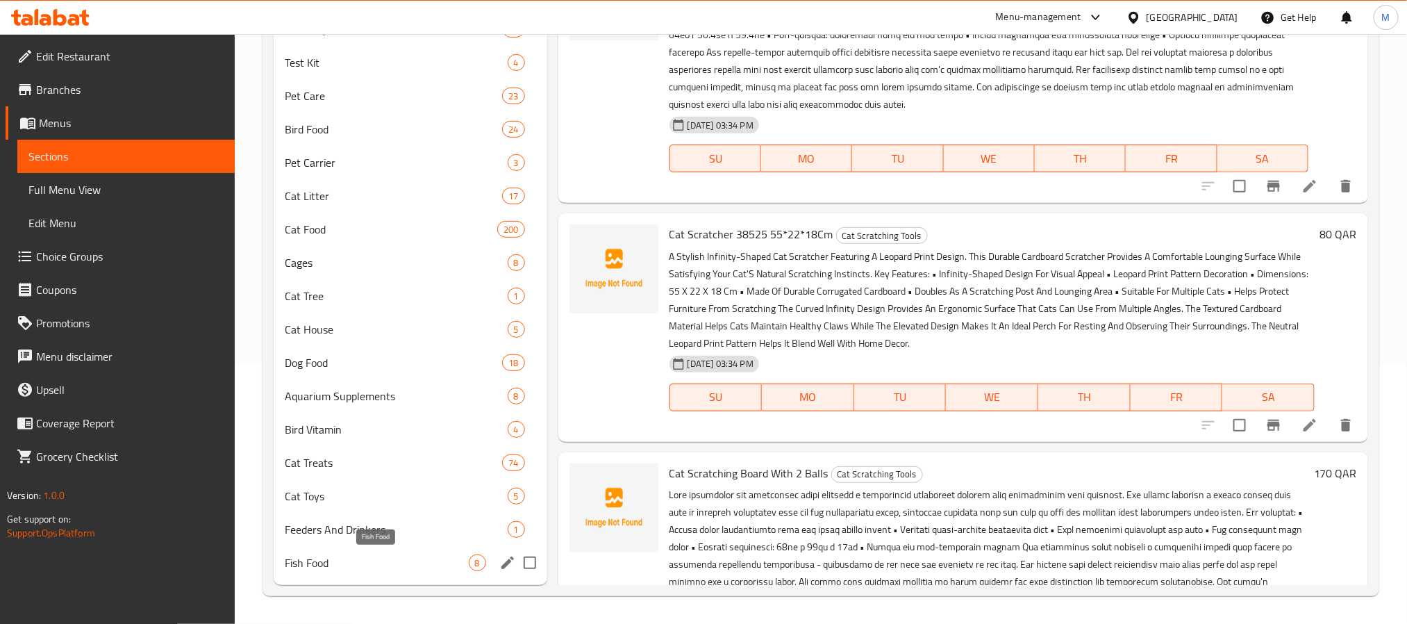
click at [376, 565] on span "Fish Food" at bounding box center [377, 562] width 184 height 17
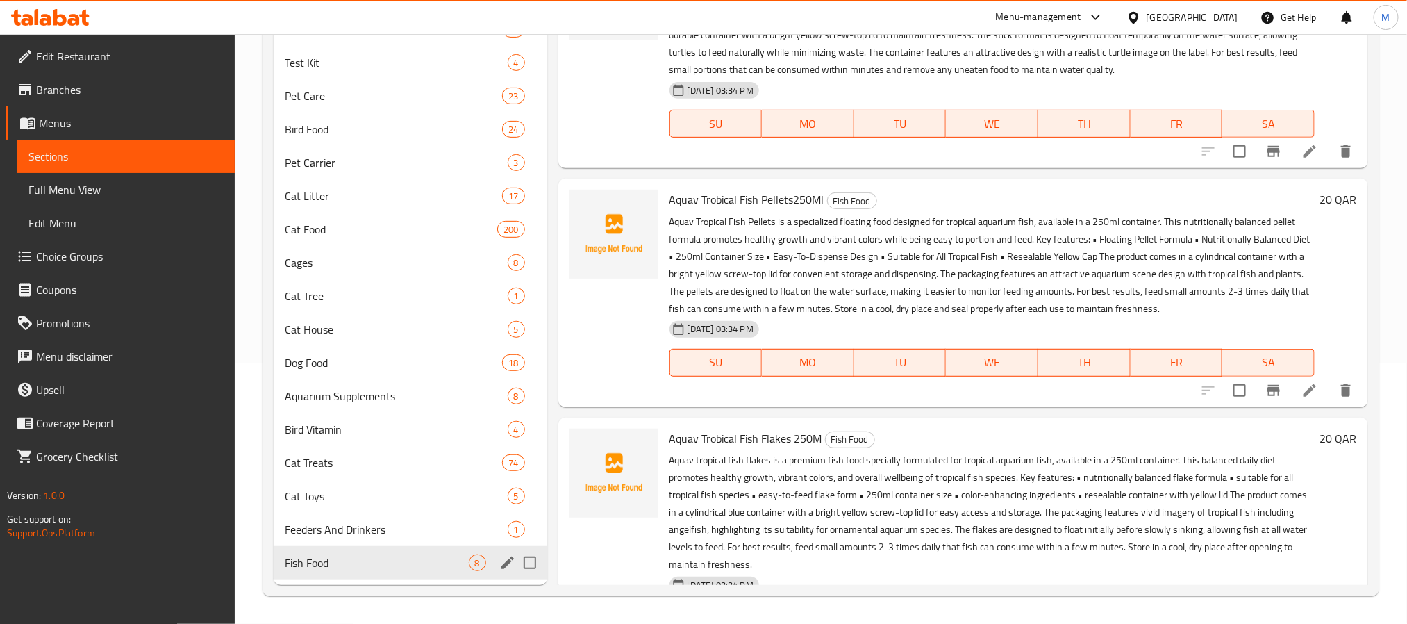
click at [397, 574] on div "Fish Food 8" at bounding box center [411, 562] width 274 height 33
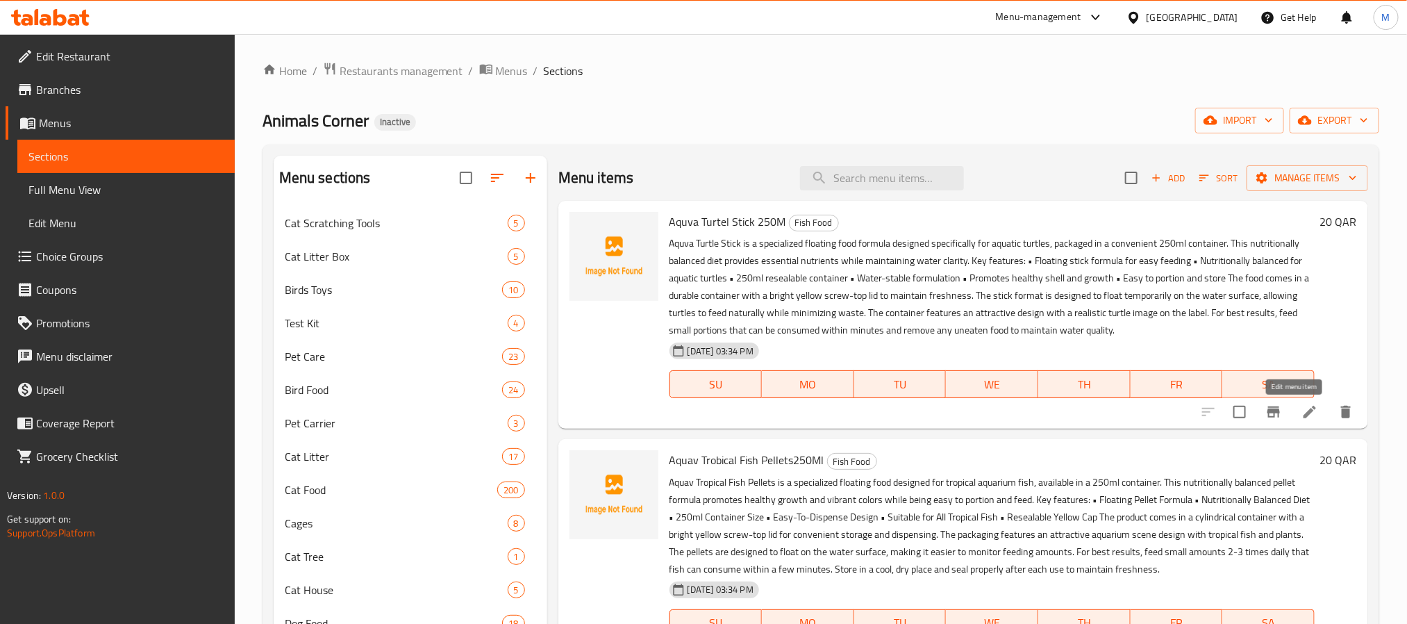
click at [1301, 417] on icon at bounding box center [1309, 411] width 17 height 17
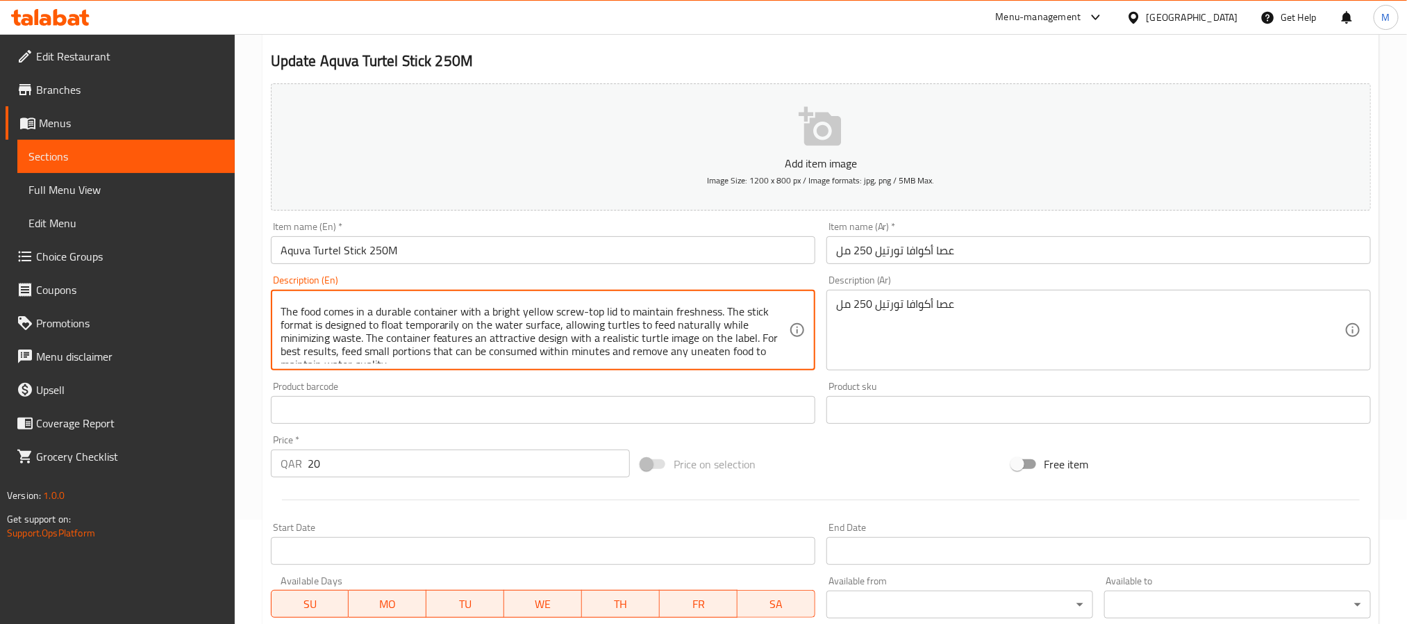
scroll to position [163, 0]
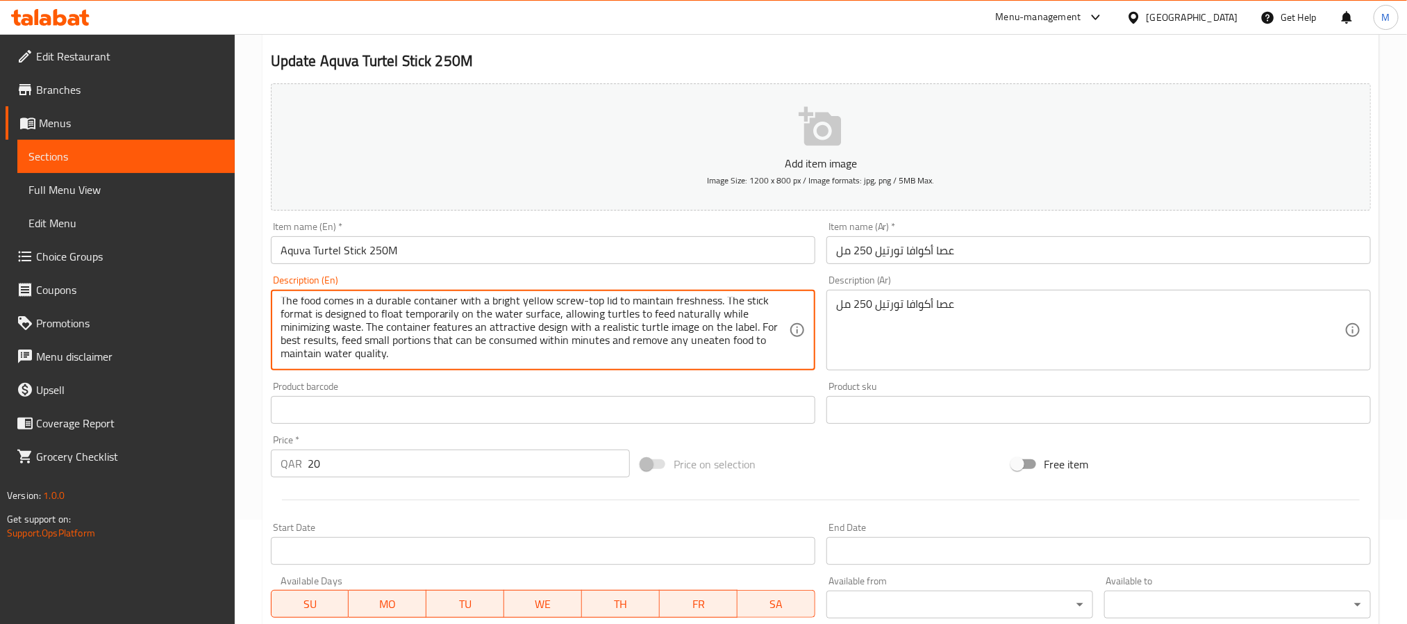
click at [463, 324] on textarea "Aquva Turtle Stick is a specialized floating food formula designed specifically…" at bounding box center [535, 330] width 508 height 66
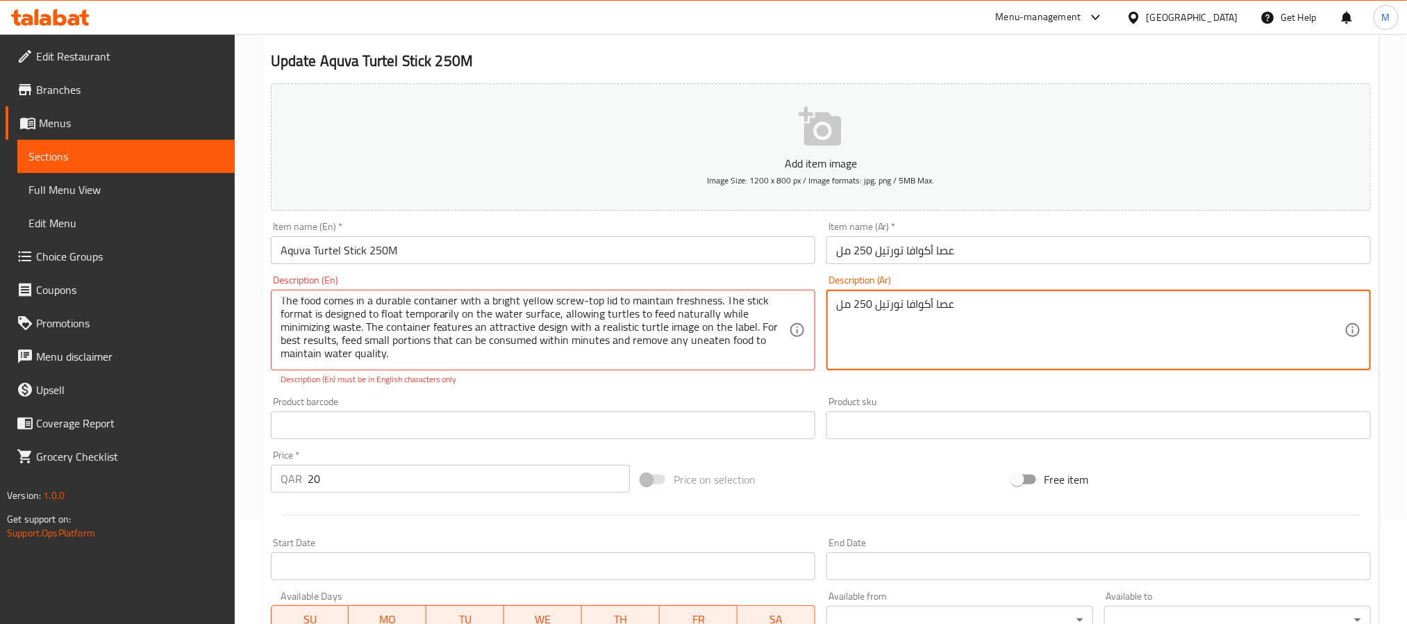
click at [946, 297] on textarea "عصا أكوافا تورتيل 250 مل" at bounding box center [1090, 330] width 508 height 66
paste textarea "كوافا تيرتل ستيك هو غذاء عائم مُخصص للسلاحف المائية، مُعبأ في عبوة عملية سعة 25…"
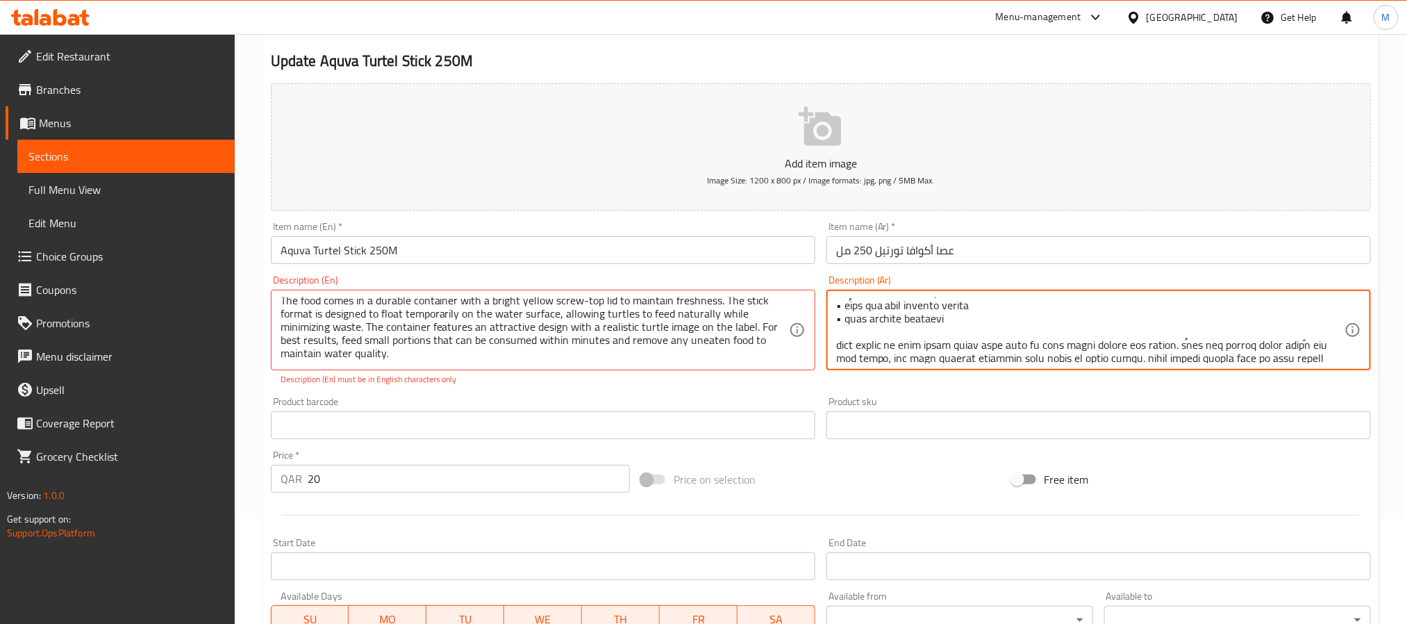
scroll to position [0, 0]
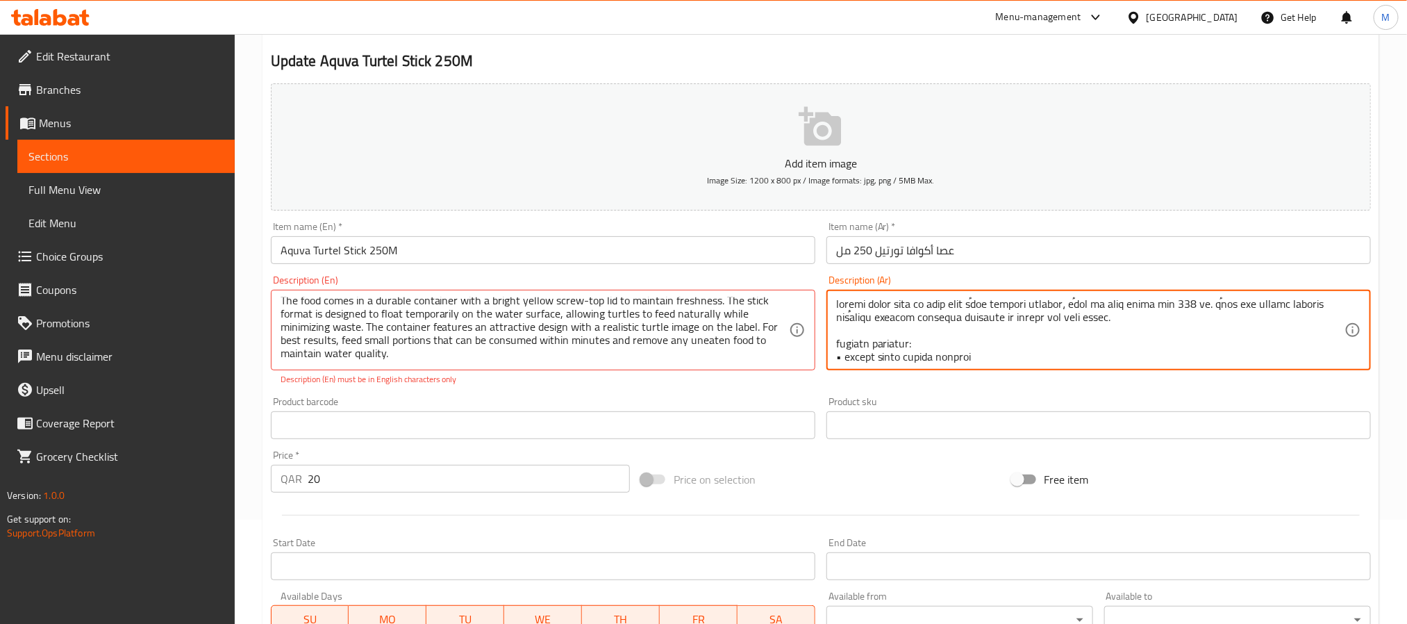
type textarea "أكوافا تيرتل ستيك هو غذاء عائم مُخصص للسلاحف المائية، مُعبأ في عبوة عملية سعة 2…"
click at [263, 367] on div "Update Aquva Turtel Stick 250M Add item image Image Size: 1200 x 800 px / Image…" at bounding box center [821, 443] width 1117 height 824
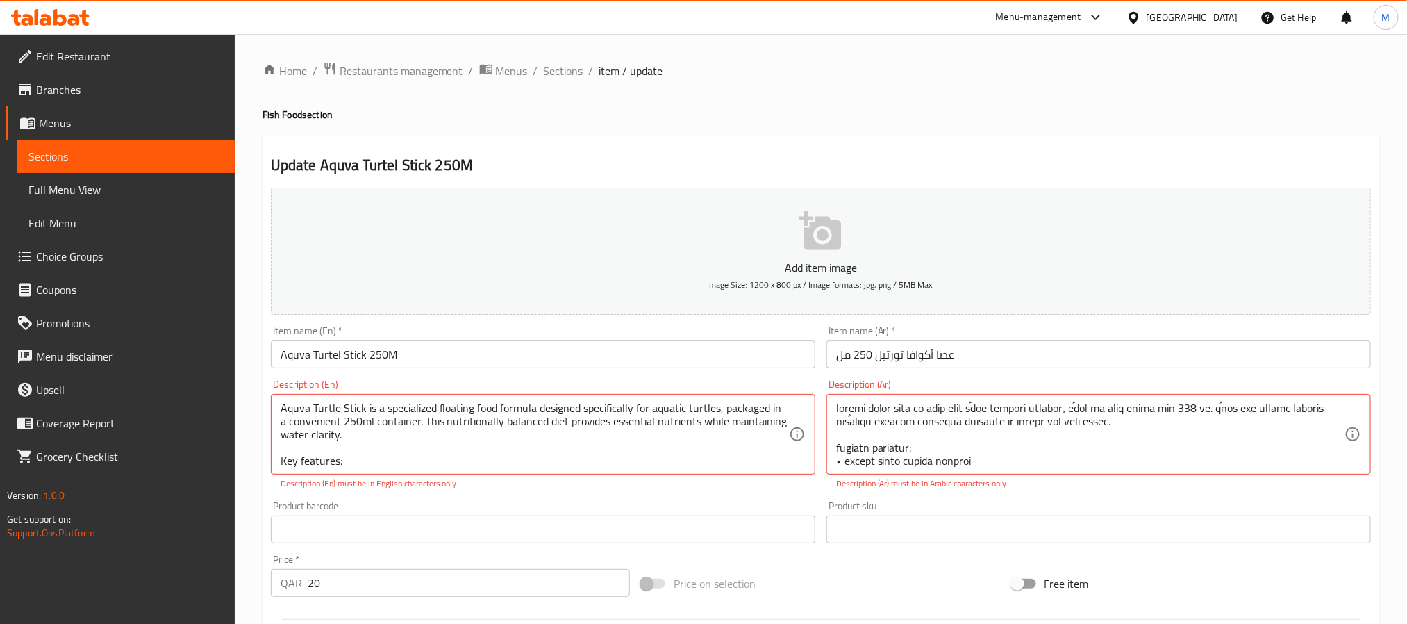
click at [556, 74] on span "Sections" at bounding box center [564, 71] width 40 height 17
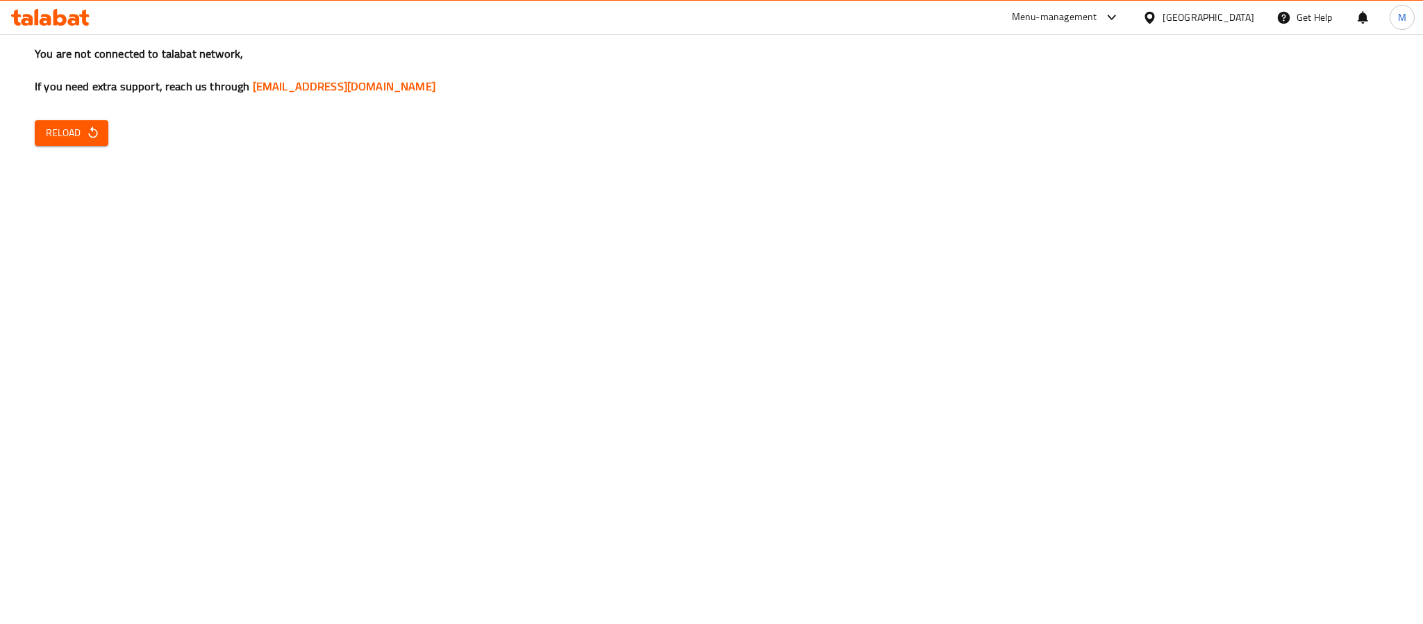
click at [67, 131] on span "Reload" at bounding box center [71, 132] width 51 height 17
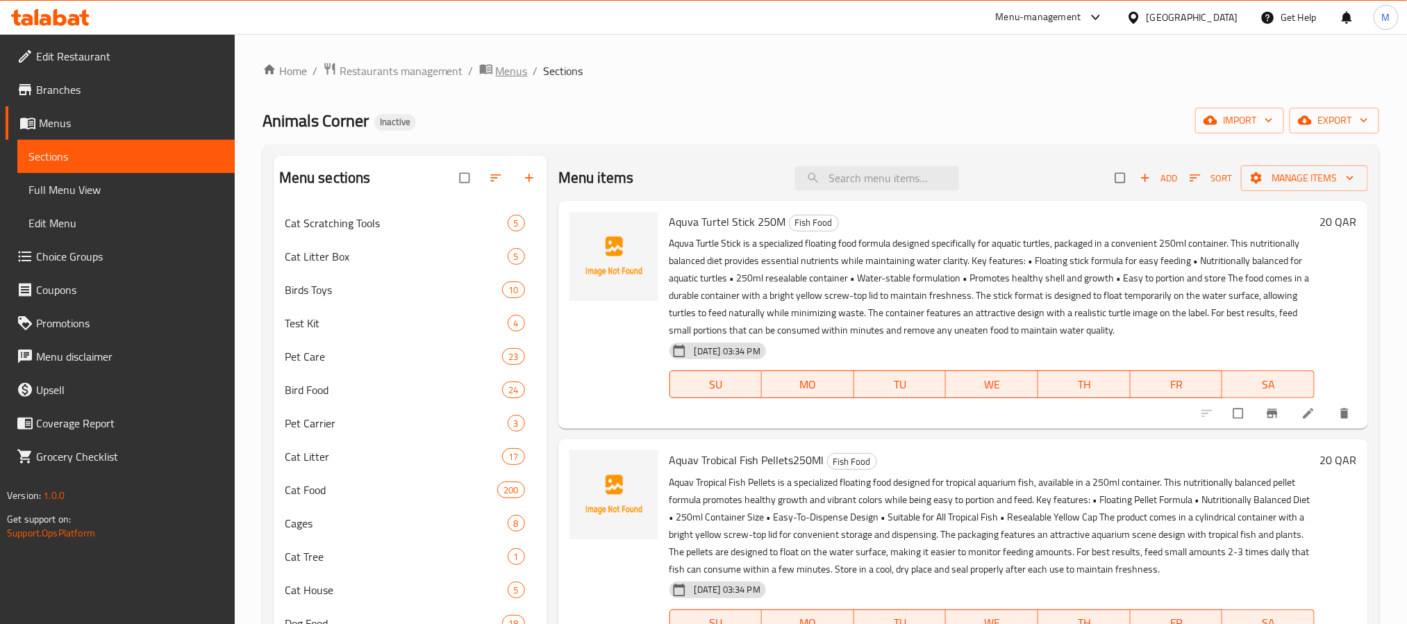
click at [517, 69] on span "Menus" at bounding box center [512, 71] width 32 height 17
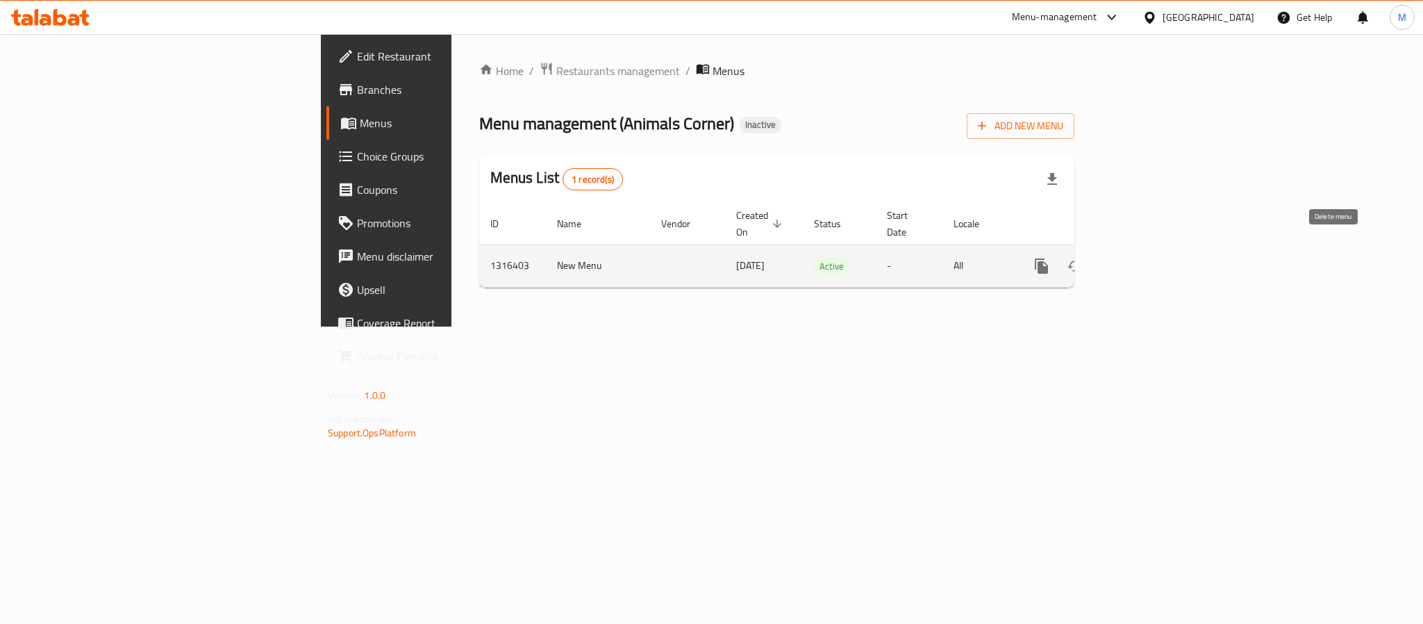
click at [1125, 256] on button "enhanced table" at bounding box center [1108, 265] width 33 height 33
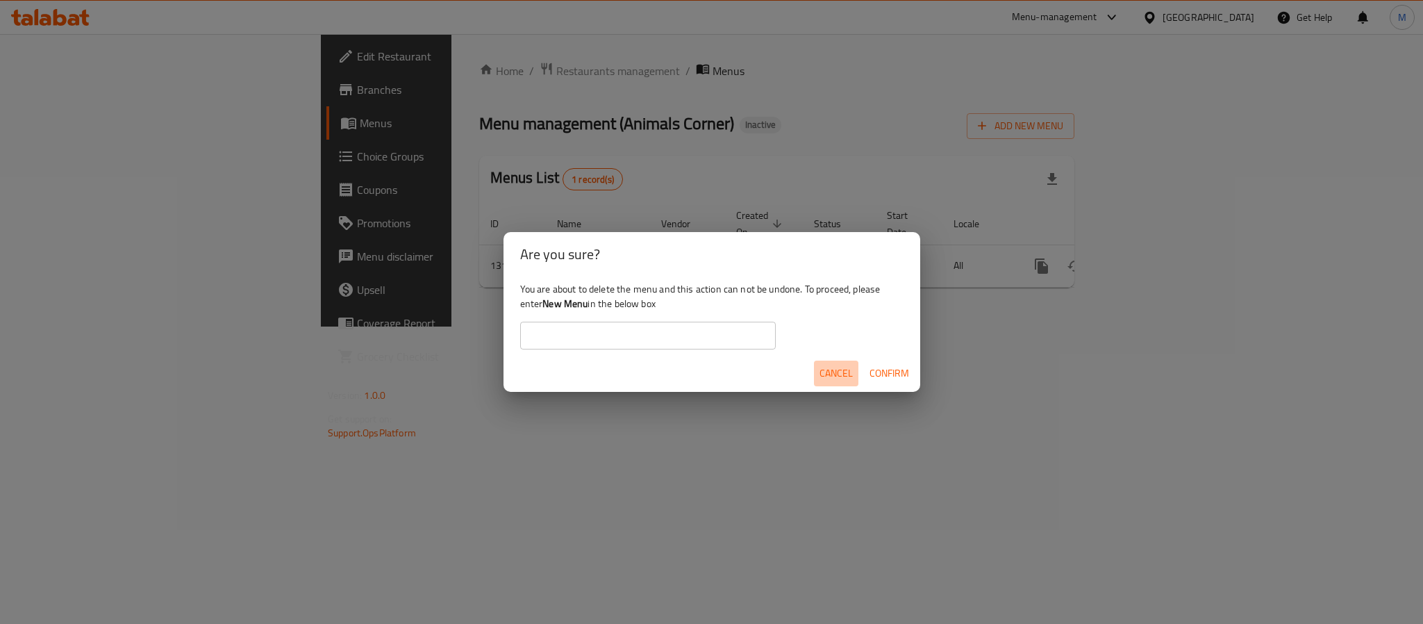
click at [835, 371] on span "Cancel" at bounding box center [835, 373] width 33 height 17
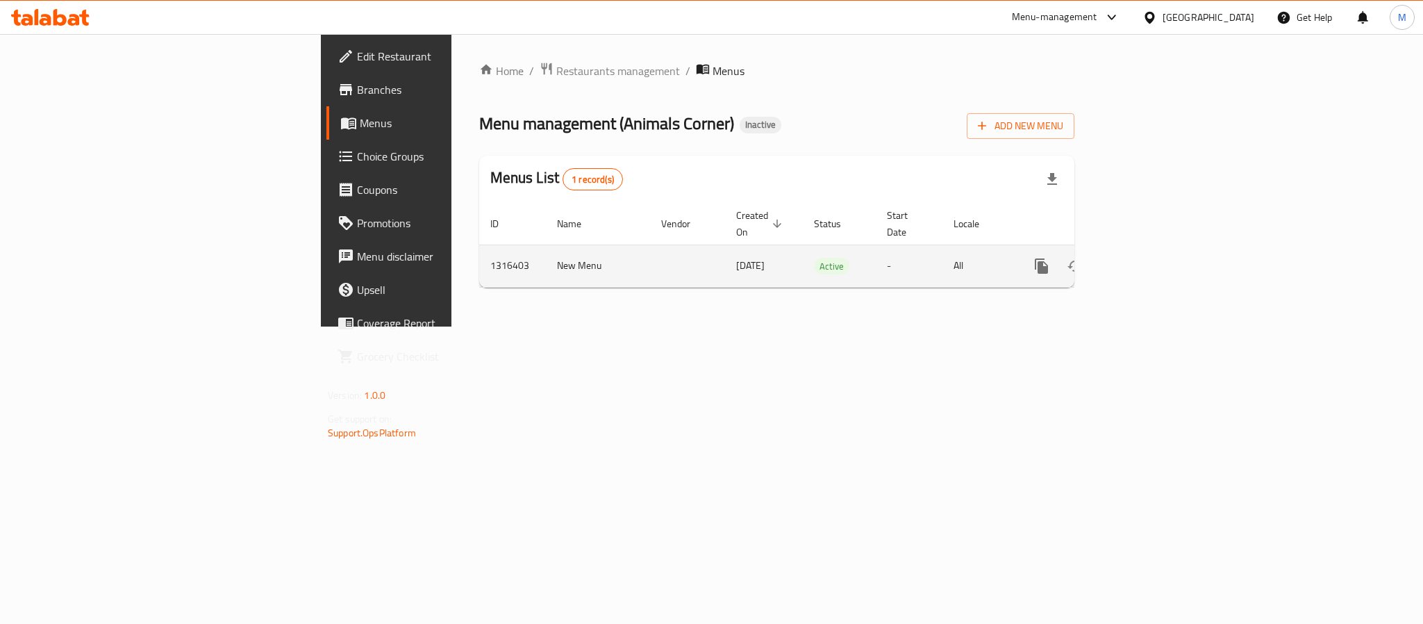
click at [546, 257] on td "New Menu" at bounding box center [598, 265] width 104 height 42
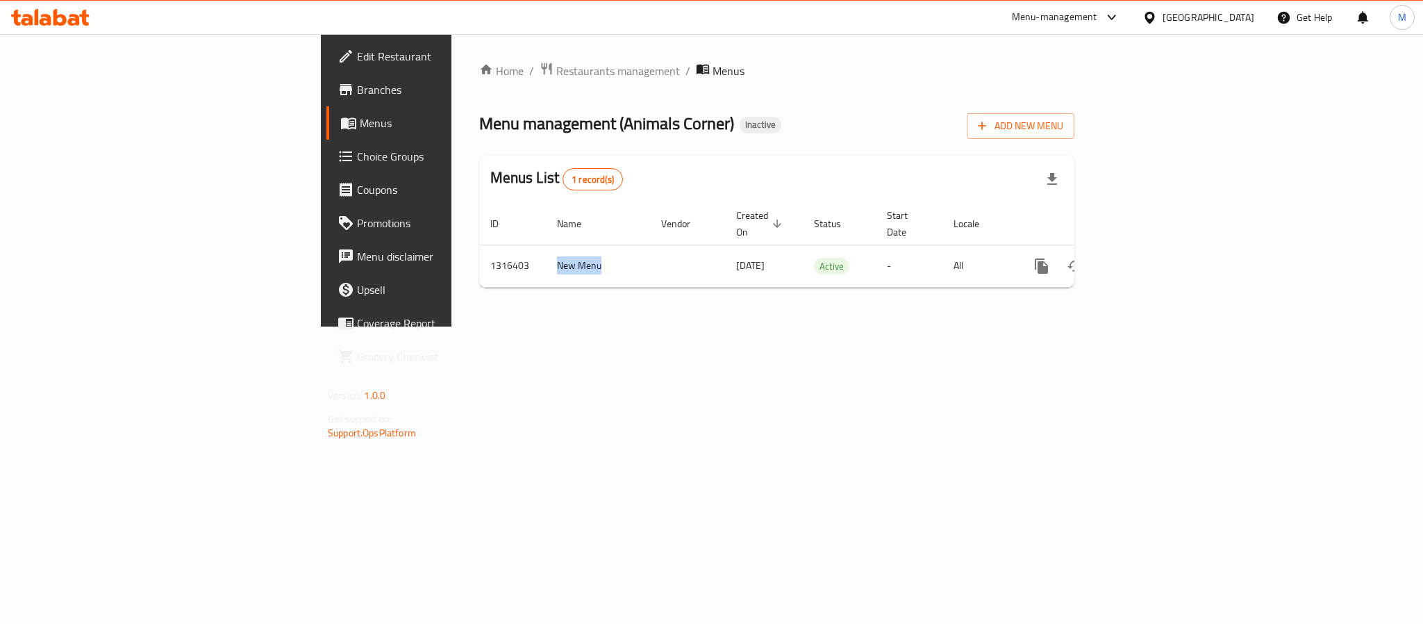
copy td "New Menu"
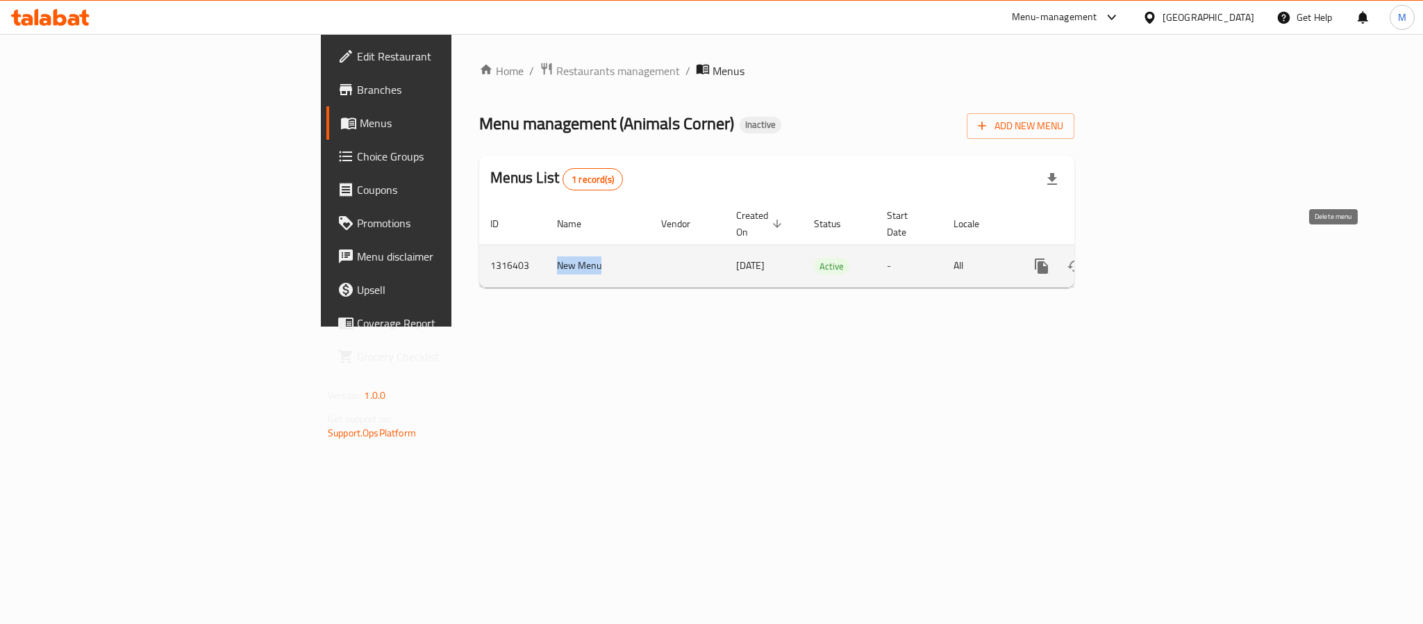
click at [1117, 258] on icon "enhanced table" at bounding box center [1108, 266] width 17 height 17
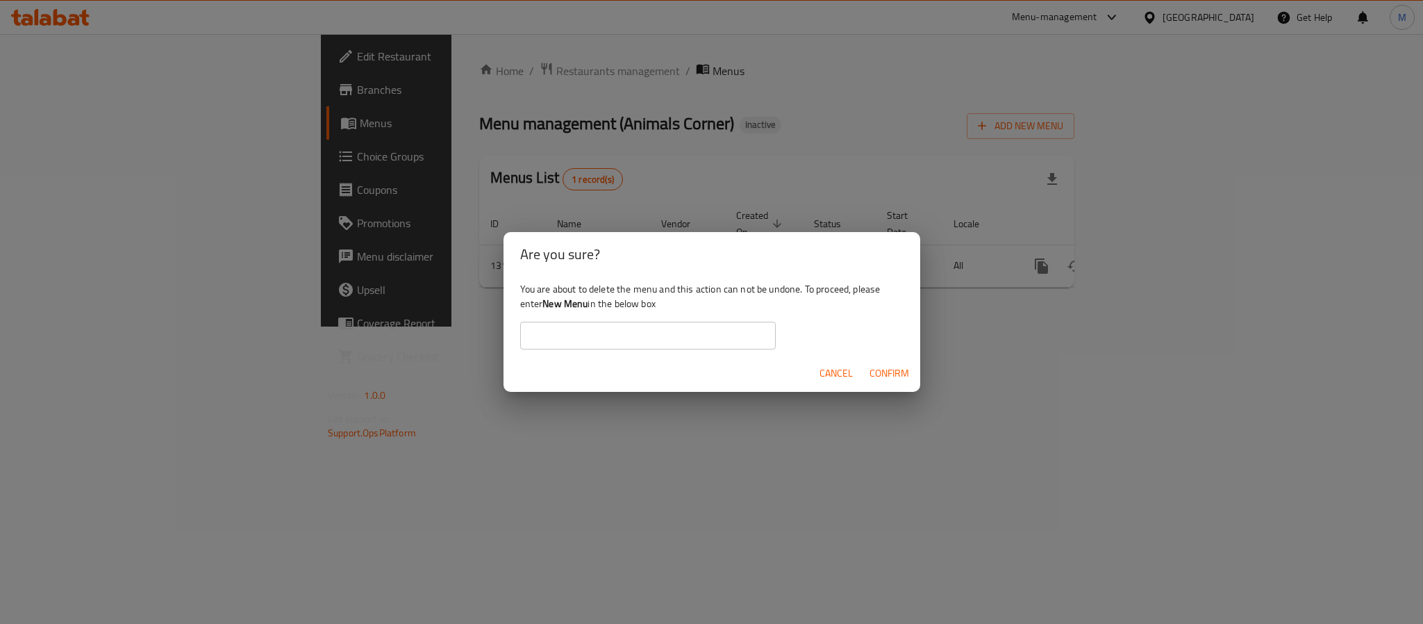
click at [663, 340] on input "text" at bounding box center [648, 336] width 256 height 28
paste input "New Menu"
type input "New Menu"
click at [890, 374] on span "Confirm" at bounding box center [889, 373] width 40 height 17
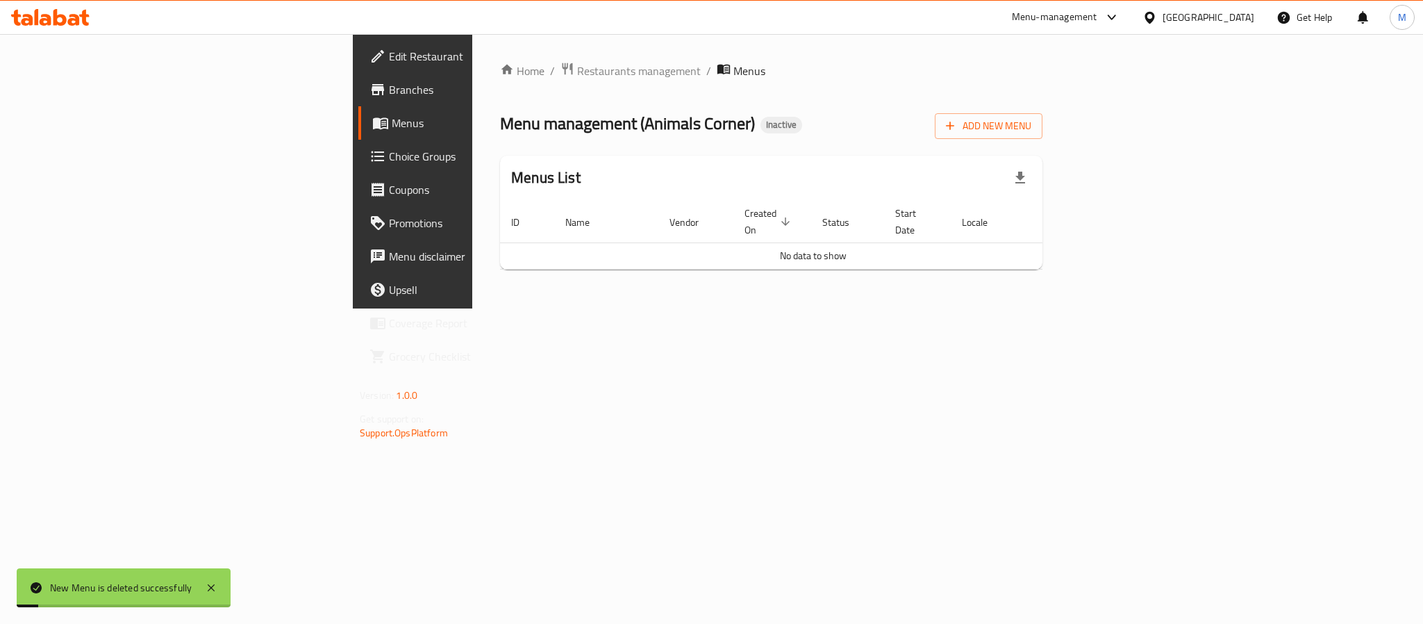
click at [910, 308] on div "Home / Restaurants management / Menus Menu management ( Animals Corner ) Inacti…" at bounding box center [771, 171] width 598 height 274
click at [1031, 123] on span "Add New Menu" at bounding box center [988, 125] width 85 height 17
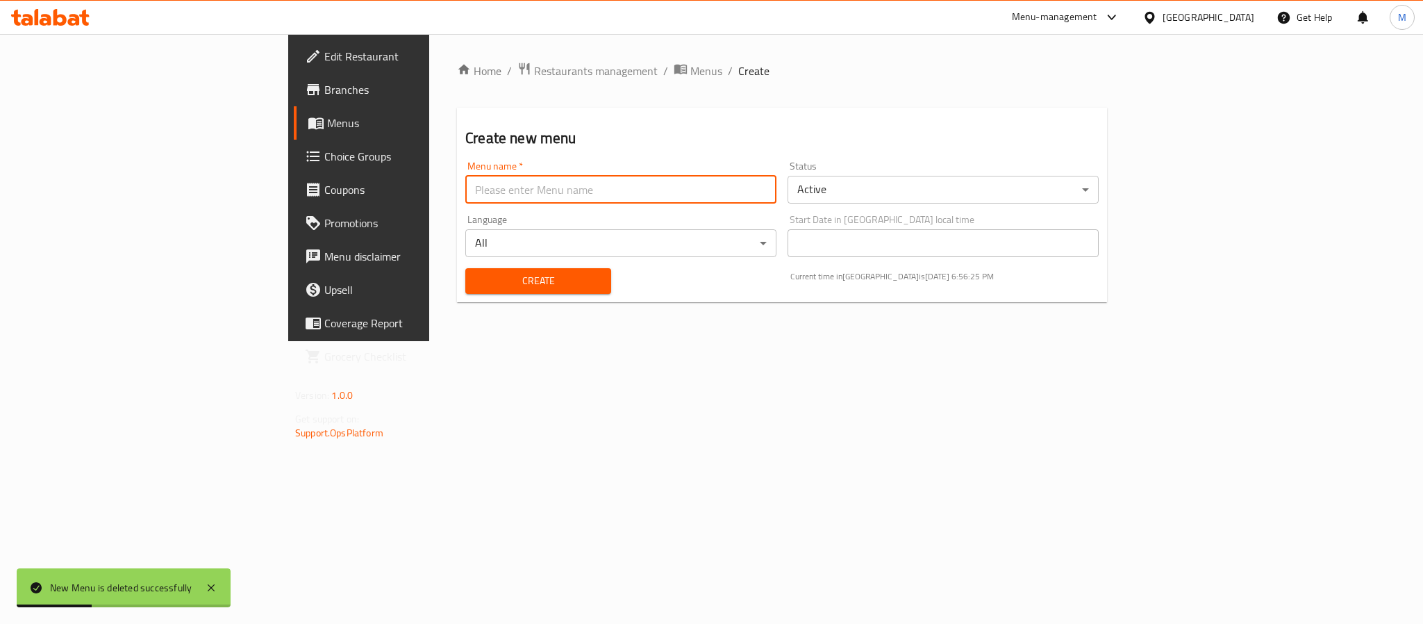
drag, startPoint x: 400, startPoint y: 183, endPoint x: 400, endPoint y: 192, distance: 8.3
click at [465, 183] on input "text" at bounding box center [620, 190] width 311 height 28
type input "New Menu"
click at [476, 274] on span "Create" at bounding box center [538, 280] width 124 height 17
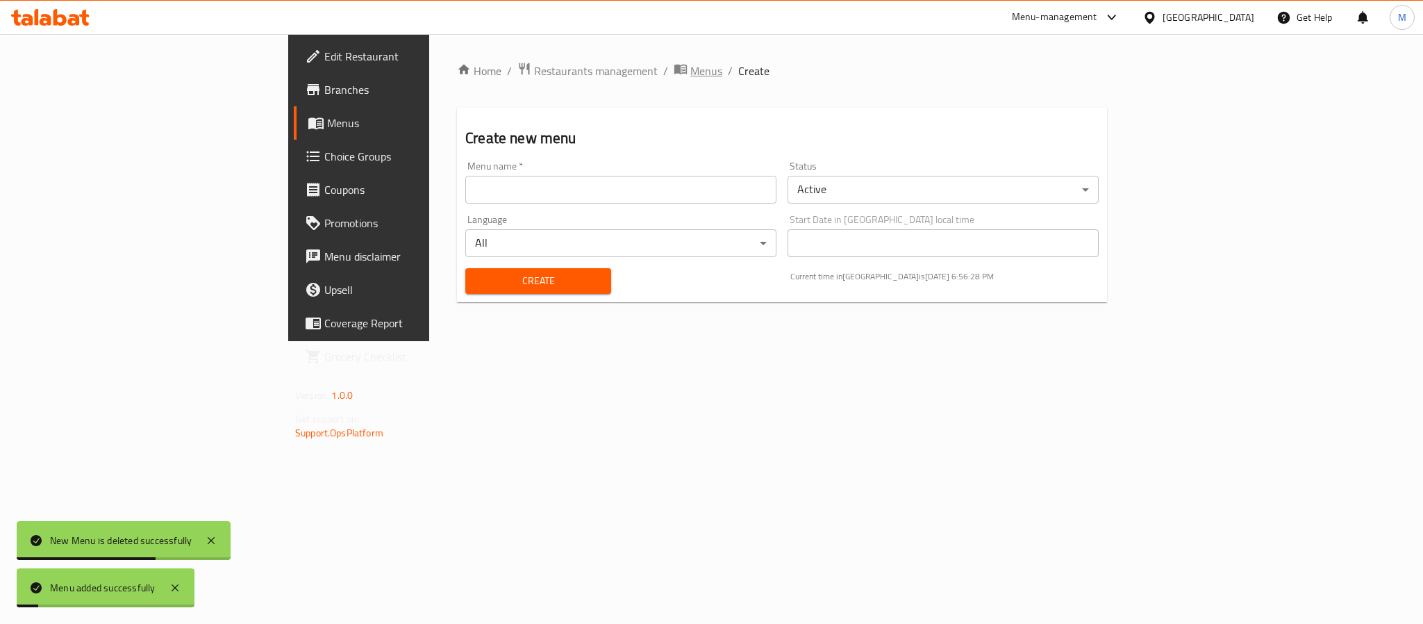
click at [690, 71] on span "Menus" at bounding box center [706, 71] width 32 height 17
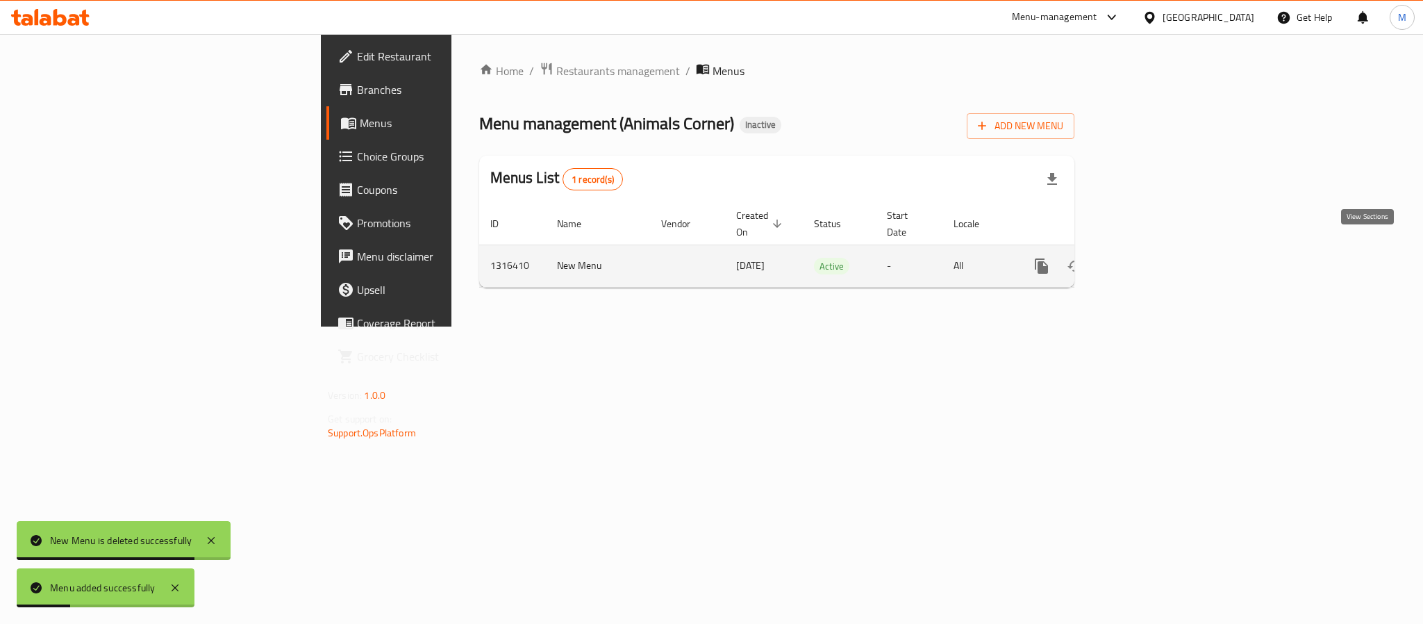
click at [1150, 258] on icon "enhanced table" at bounding box center [1141, 266] width 17 height 17
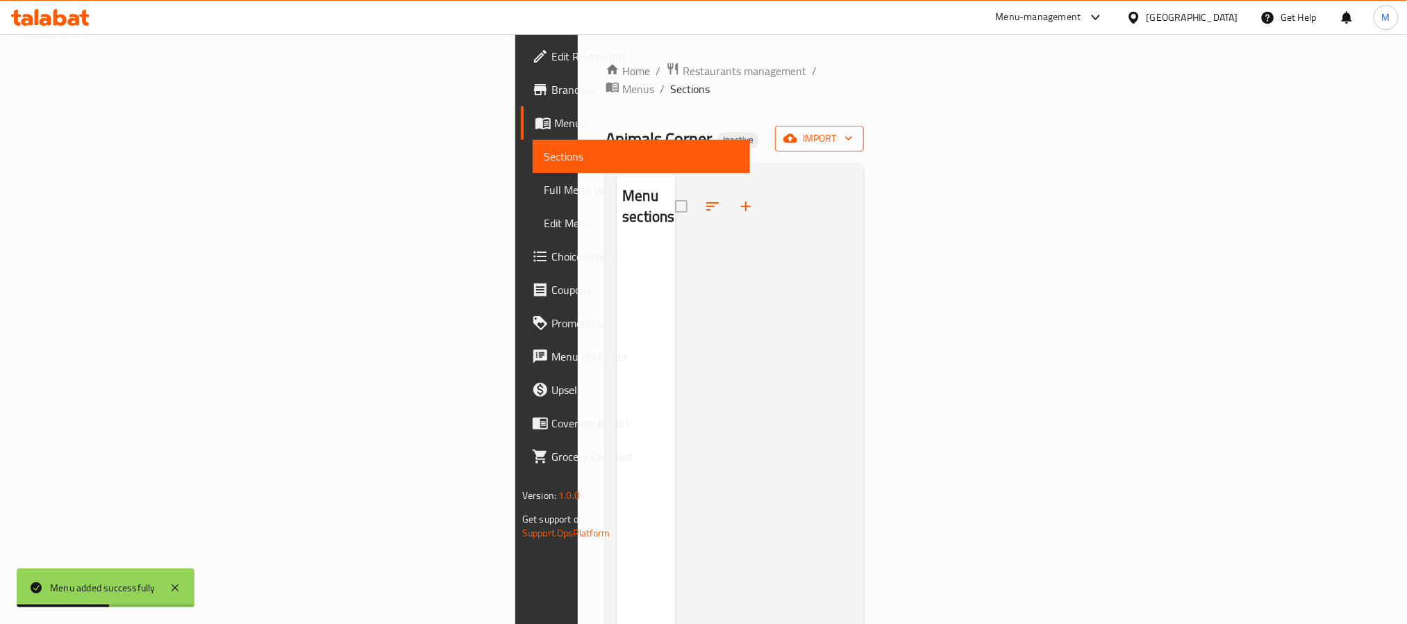
click at [864, 131] on button "import" at bounding box center [819, 139] width 89 height 26
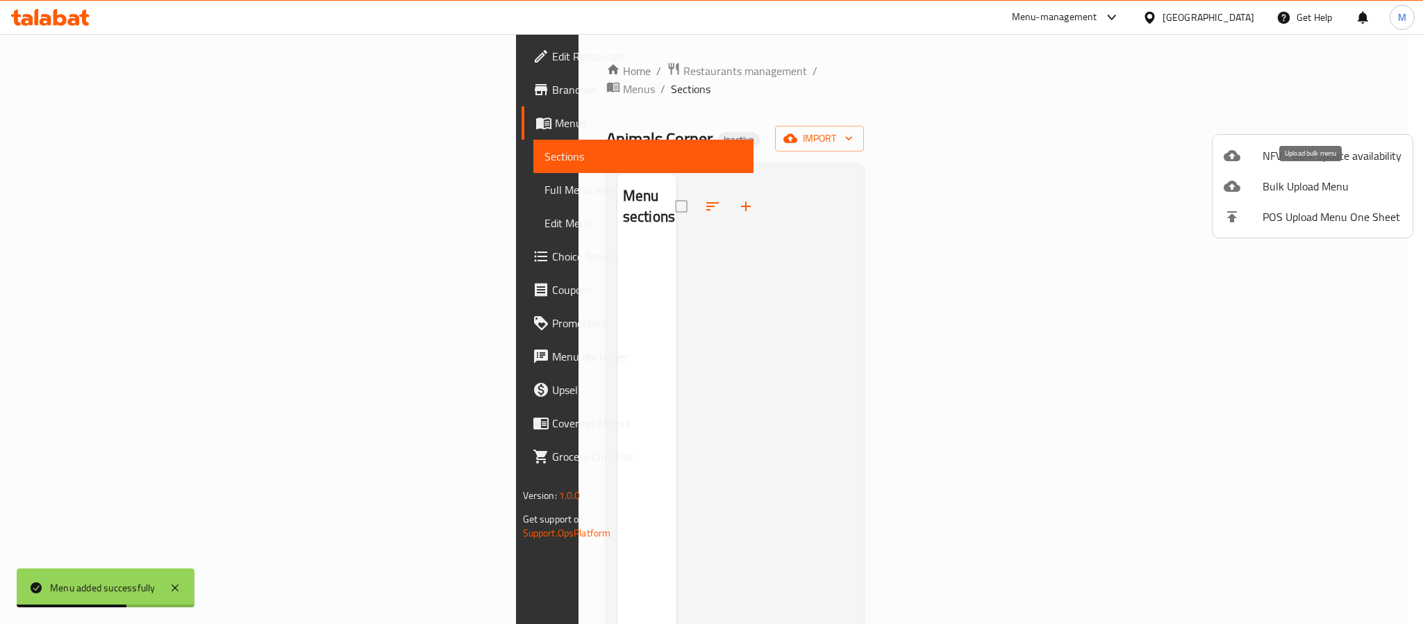
click at [1276, 188] on span "Bulk Upload Menu" at bounding box center [1332, 186] width 139 height 17
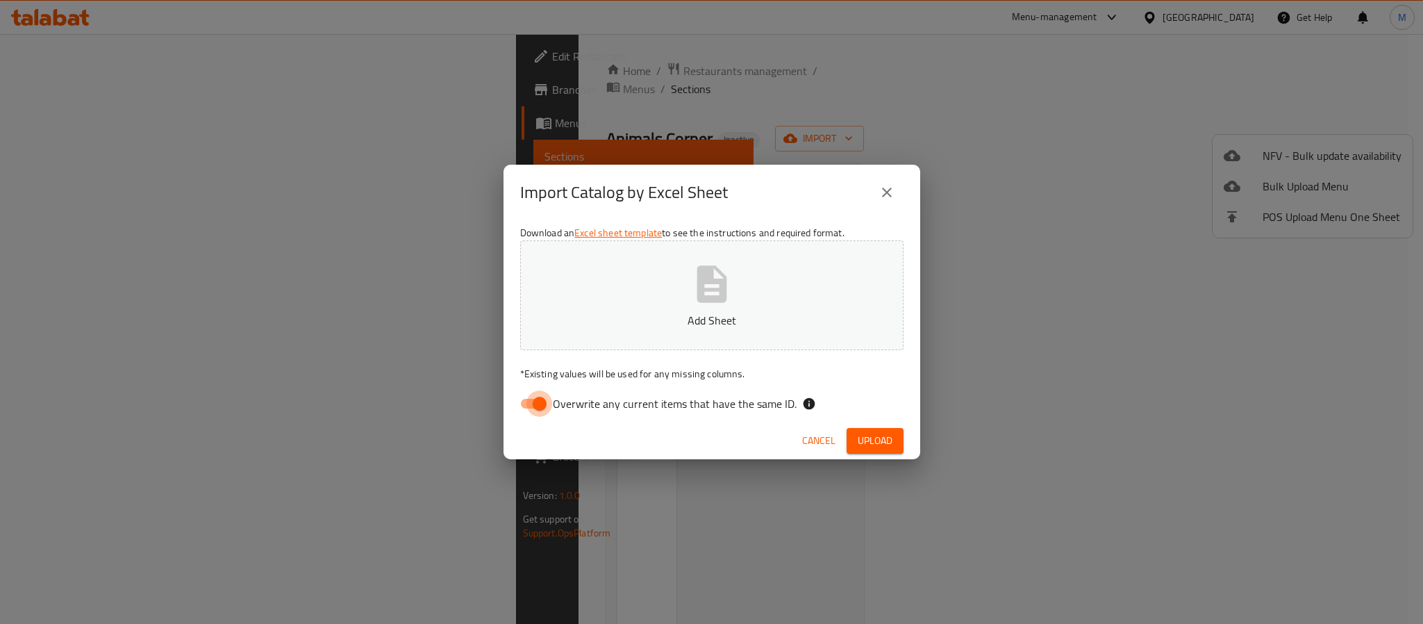
click at [511, 407] on input "Overwrite any current items that have the same ID." at bounding box center [539, 403] width 79 height 26
checkbox input "false"
click at [647, 302] on button "Add Sheet" at bounding box center [711, 295] width 383 height 110
click at [875, 438] on span "Upload" at bounding box center [875, 440] width 35 height 17
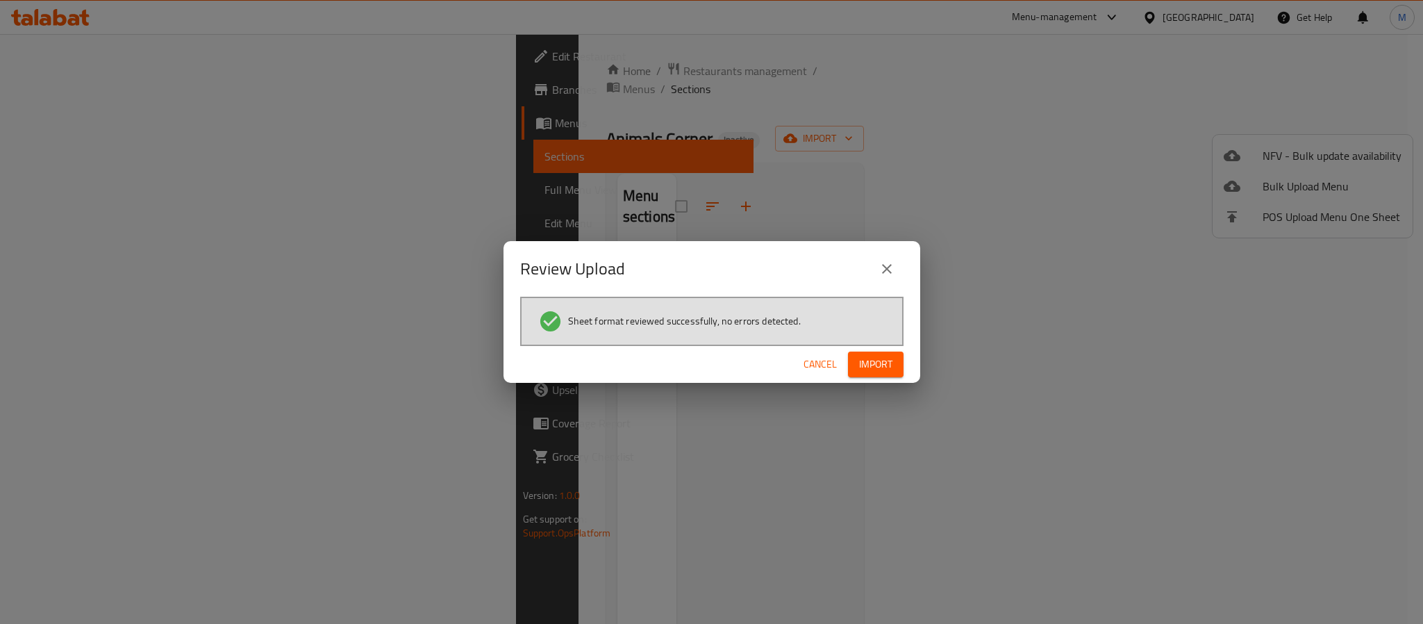
click at [871, 371] on span "Import" at bounding box center [875, 364] width 33 height 17
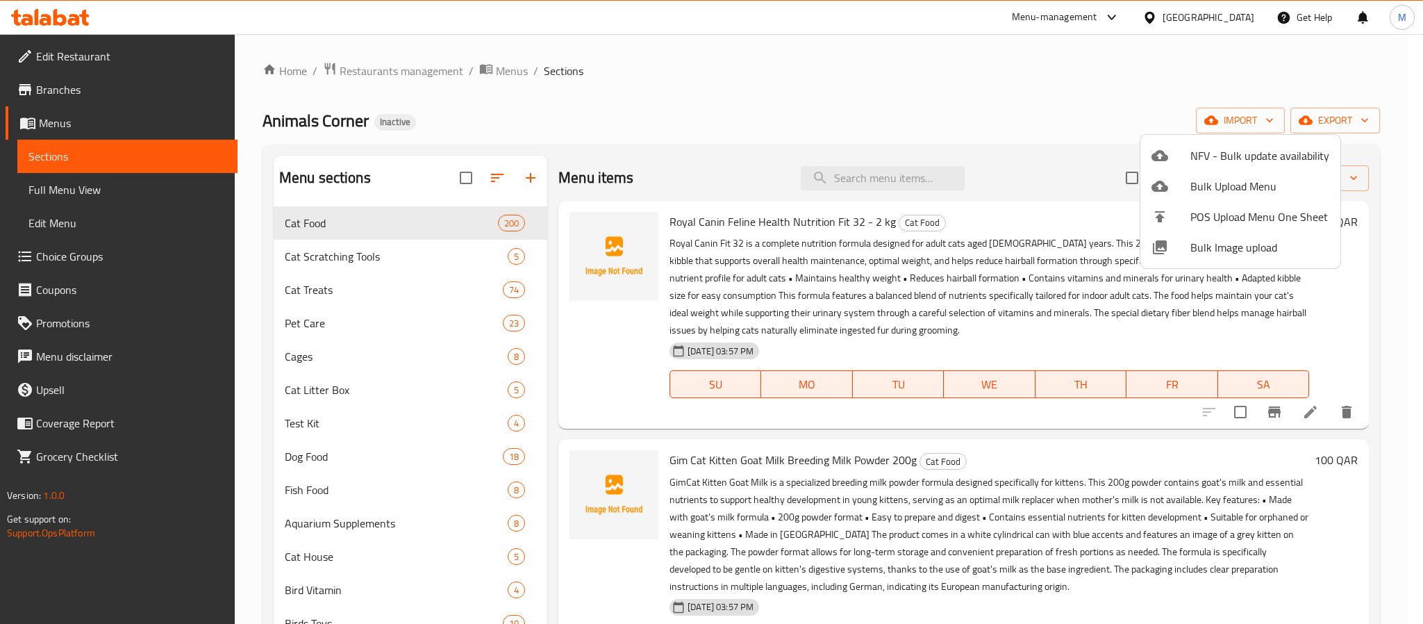
click at [963, 88] on div at bounding box center [711, 312] width 1423 height 624
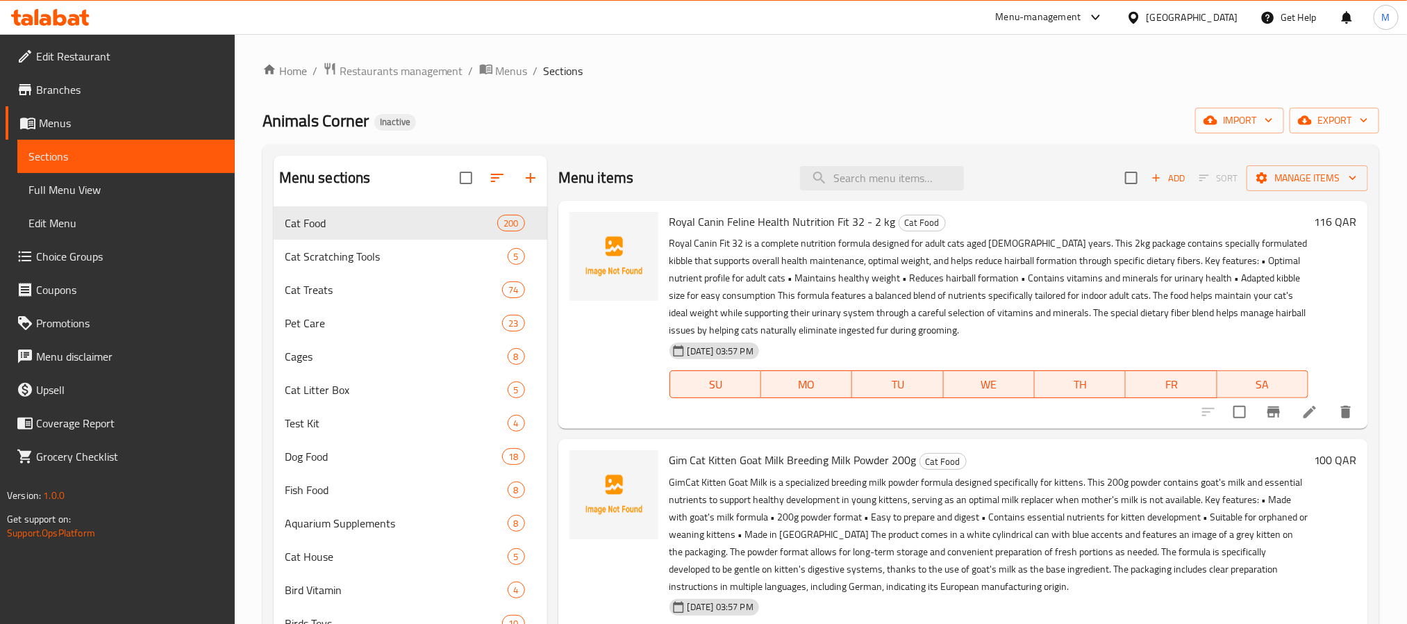
drag, startPoint x: 79, startPoint y: 181, endPoint x: 92, endPoint y: 190, distance: 15.4
click at [79, 181] on span "Full Menu View" at bounding box center [125, 189] width 195 height 17
click at [92, 190] on span "Full Menu View" at bounding box center [125, 189] width 195 height 17
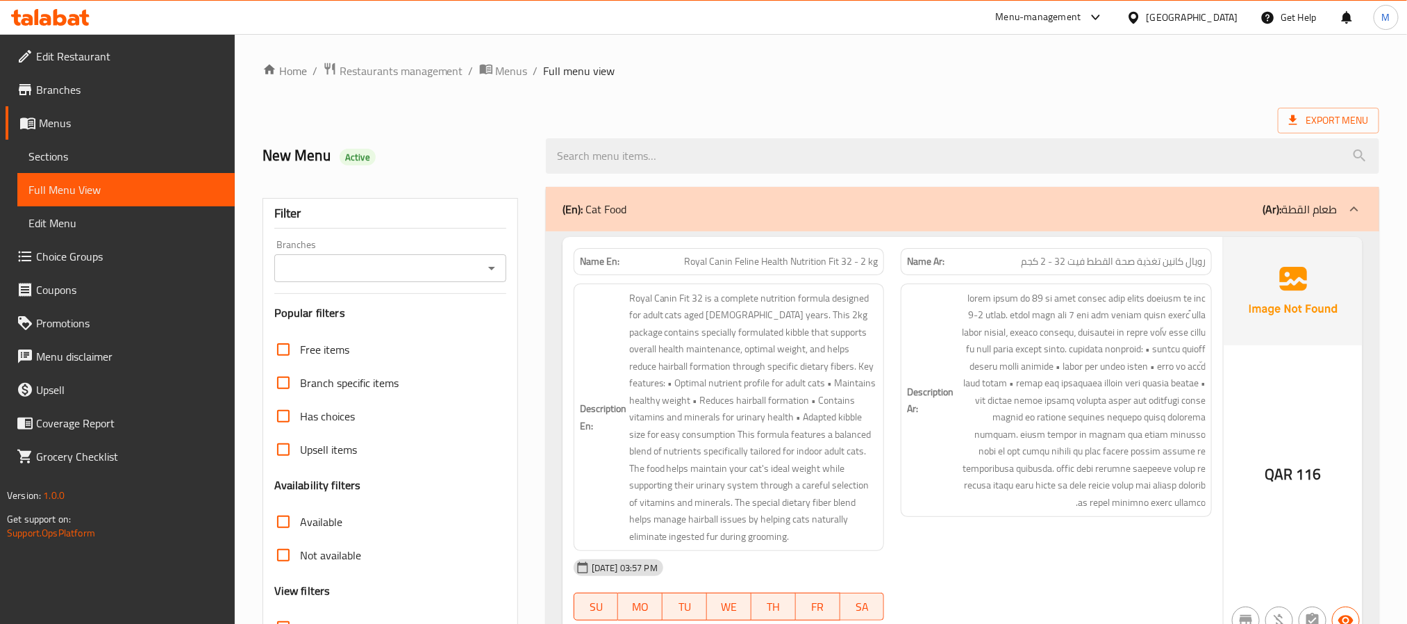
click at [344, 267] on input "Branches" at bounding box center [378, 267] width 201 height 19
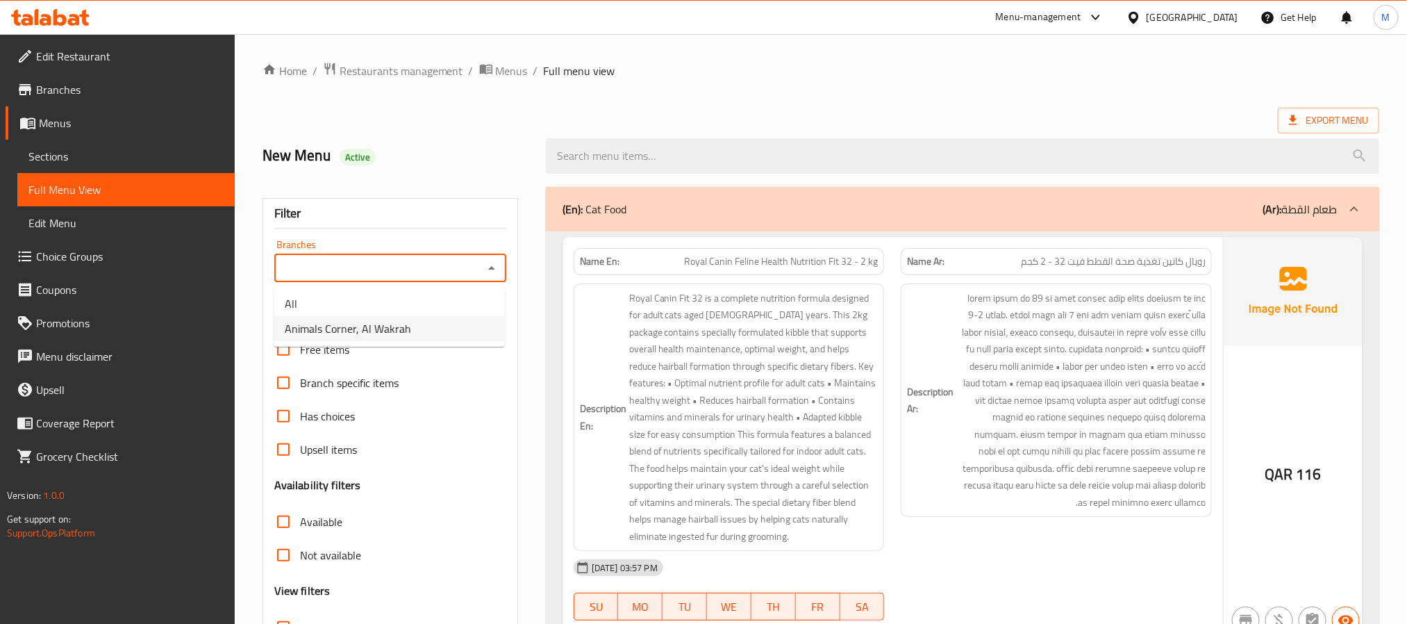
click at [365, 335] on span "Animals Corner, Al Wakrah" at bounding box center [348, 328] width 126 height 17
type input "Animals Corner, Al Wakrah"
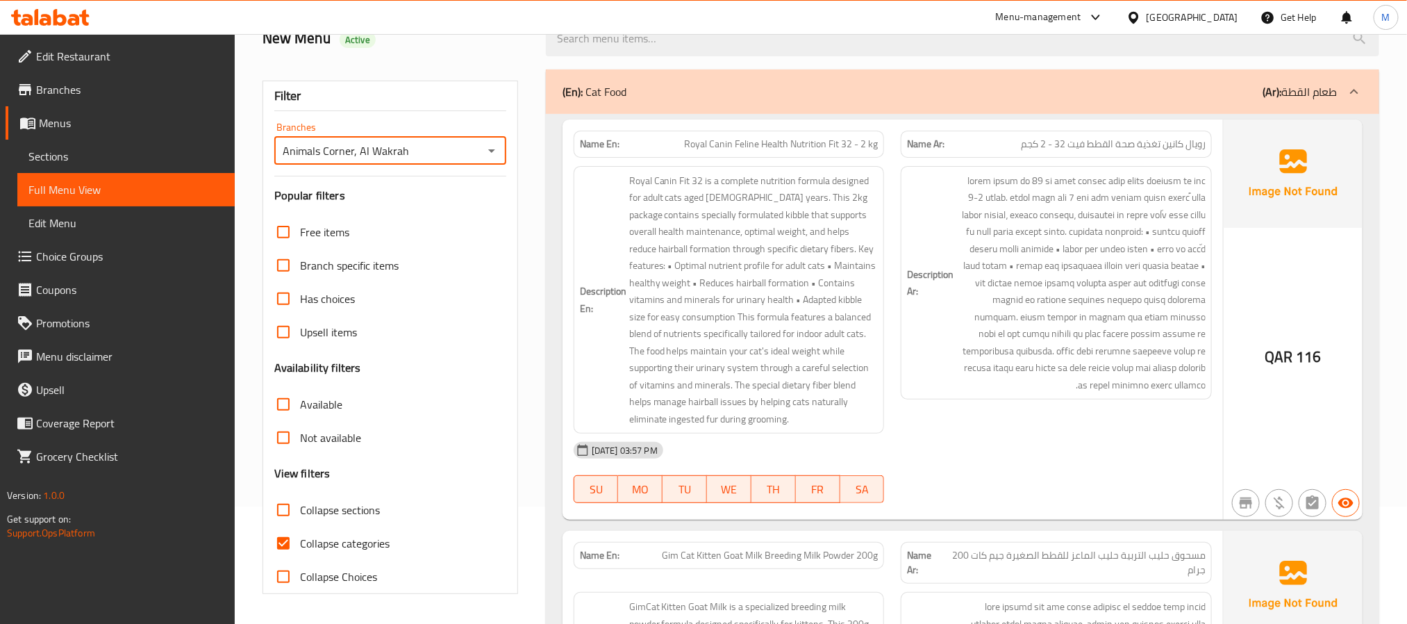
scroll to position [208, 0]
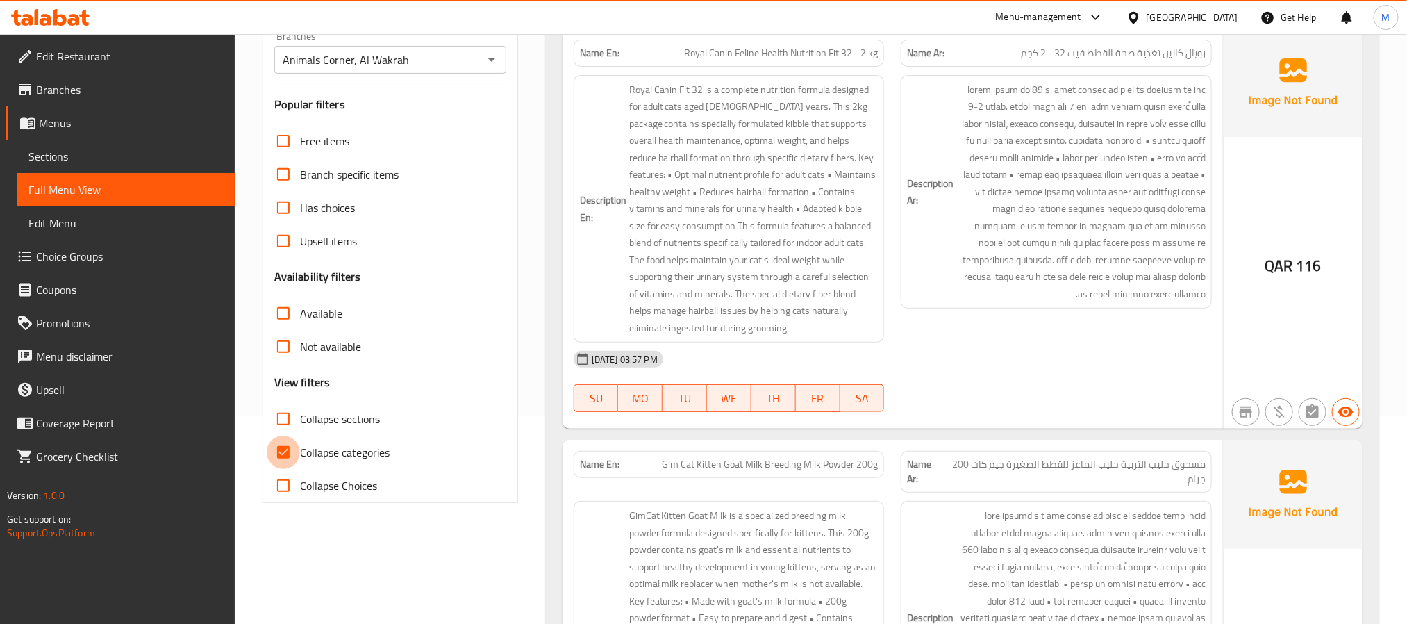
click at [275, 451] on input "Collapse categories" at bounding box center [283, 451] width 33 height 33
checkbox input "false"
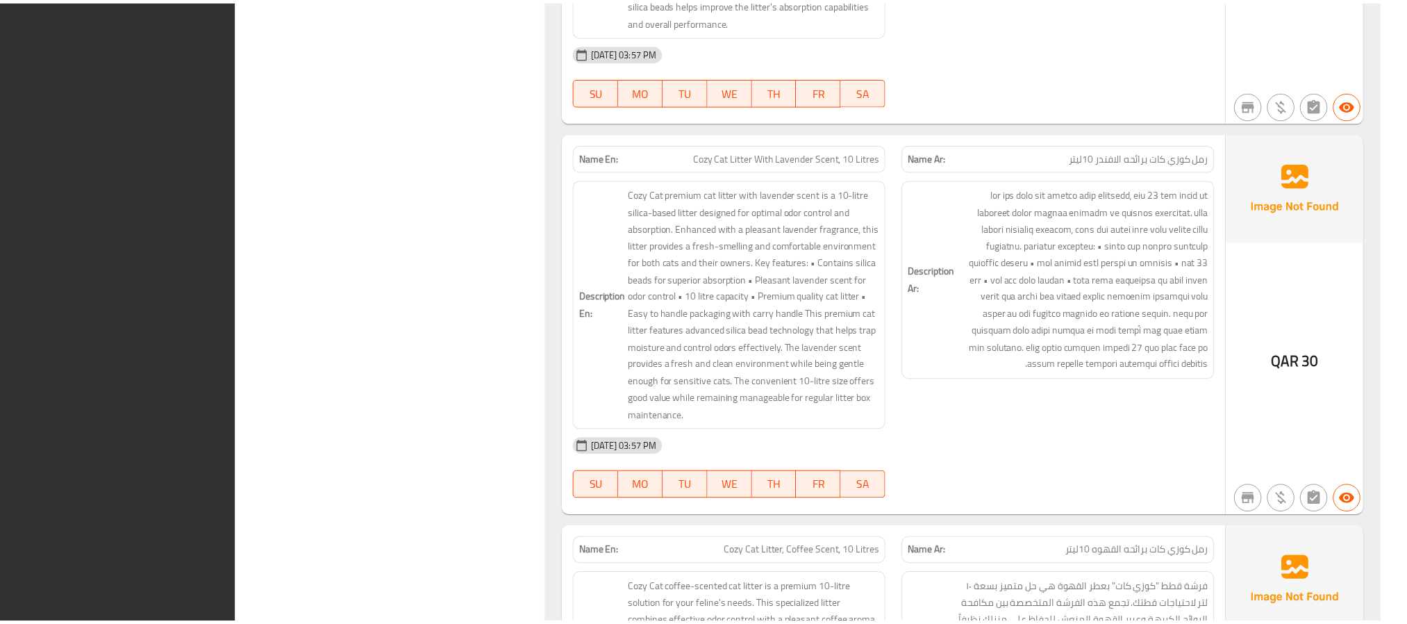
scroll to position [181536, 0]
